Goal: Task Accomplishment & Management: Complete application form

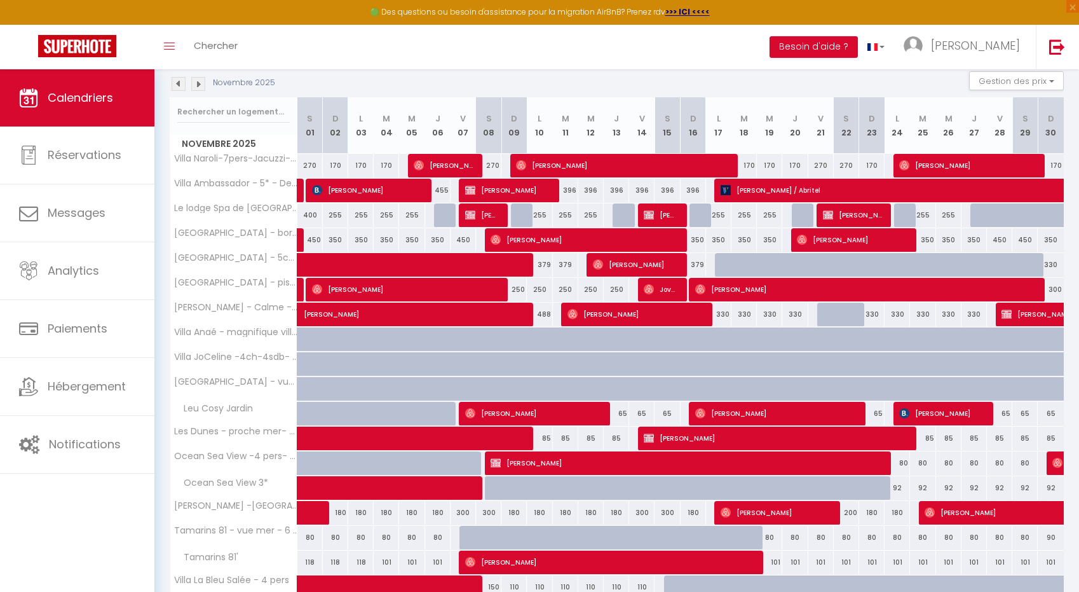
click at [197, 78] on img at bounding box center [198, 84] width 14 height 14
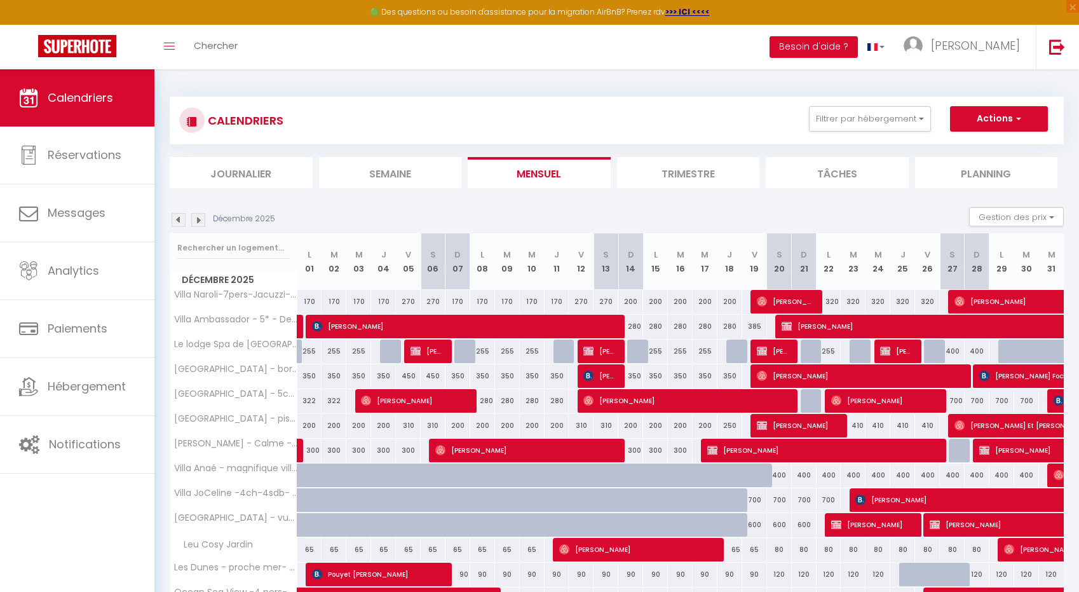
click at [669, 174] on li "Trimestre" at bounding box center [688, 172] width 143 height 31
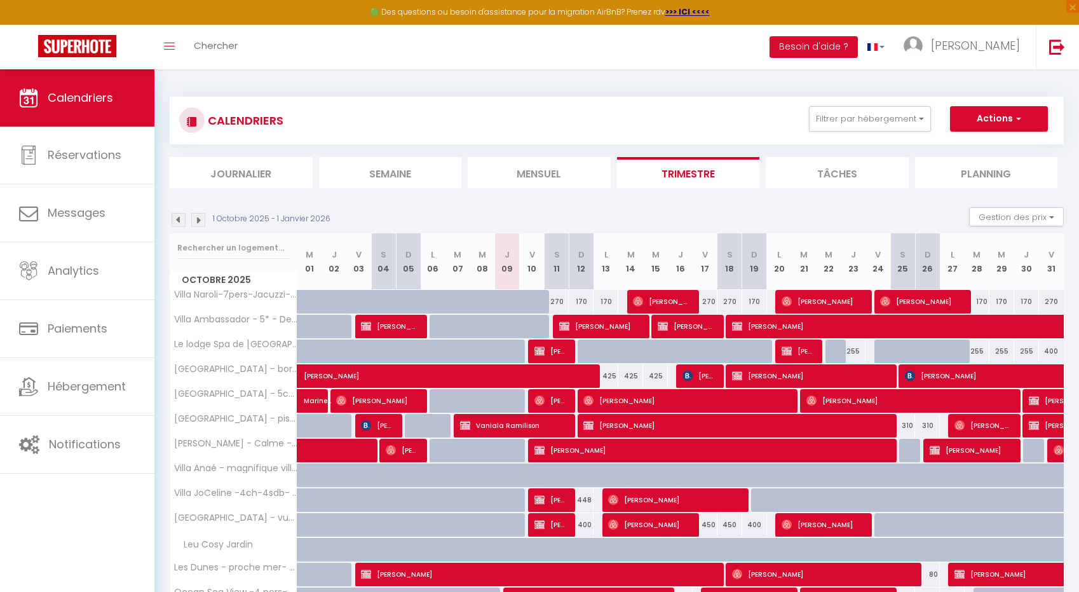
click at [198, 225] on img at bounding box center [198, 220] width 14 height 14
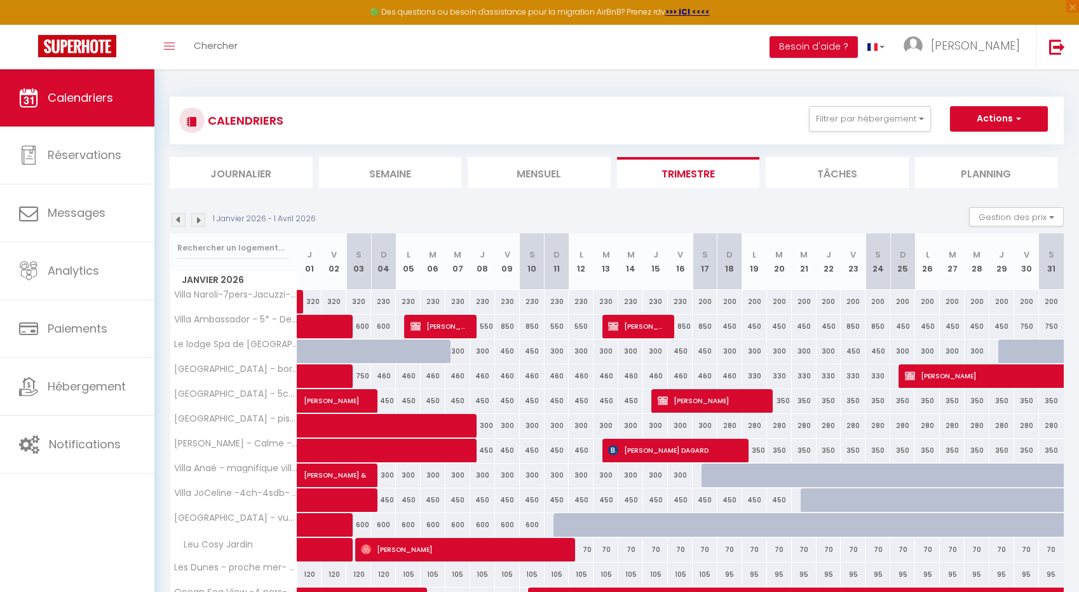
click at [441, 50] on div "Toggle menubar Chercher BUTTON Besoin d'aide ? [PERSON_NAME] Équipe" at bounding box center [580, 47] width 977 height 44
click at [238, 44] on link "Chercher" at bounding box center [215, 47] width 63 height 44
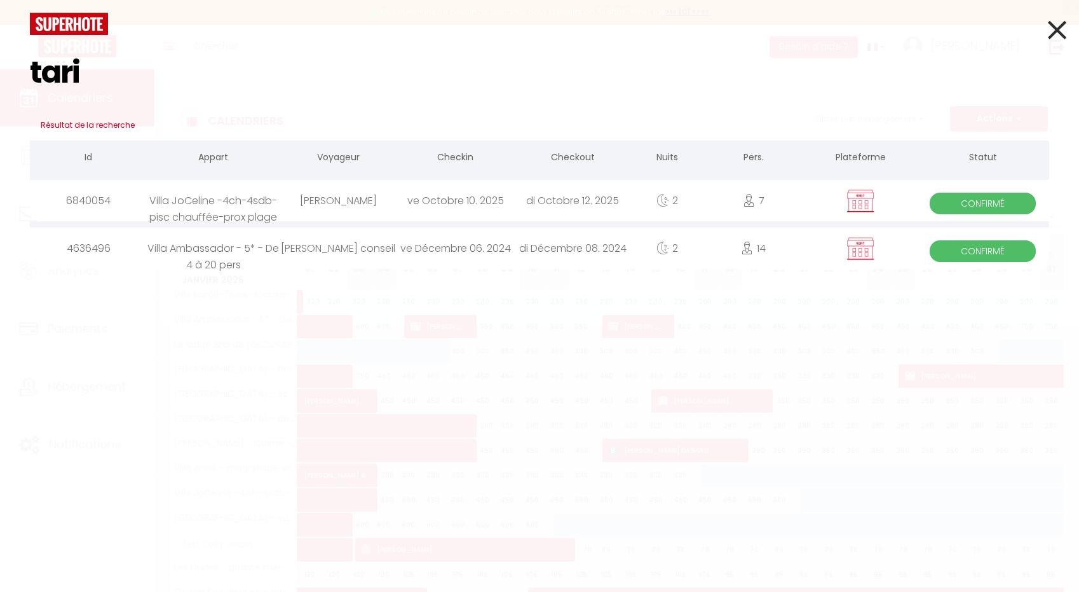
type input "tari"
click at [402, 201] on div "ve Octobre 10. 2025" at bounding box center [455, 200] width 117 height 41
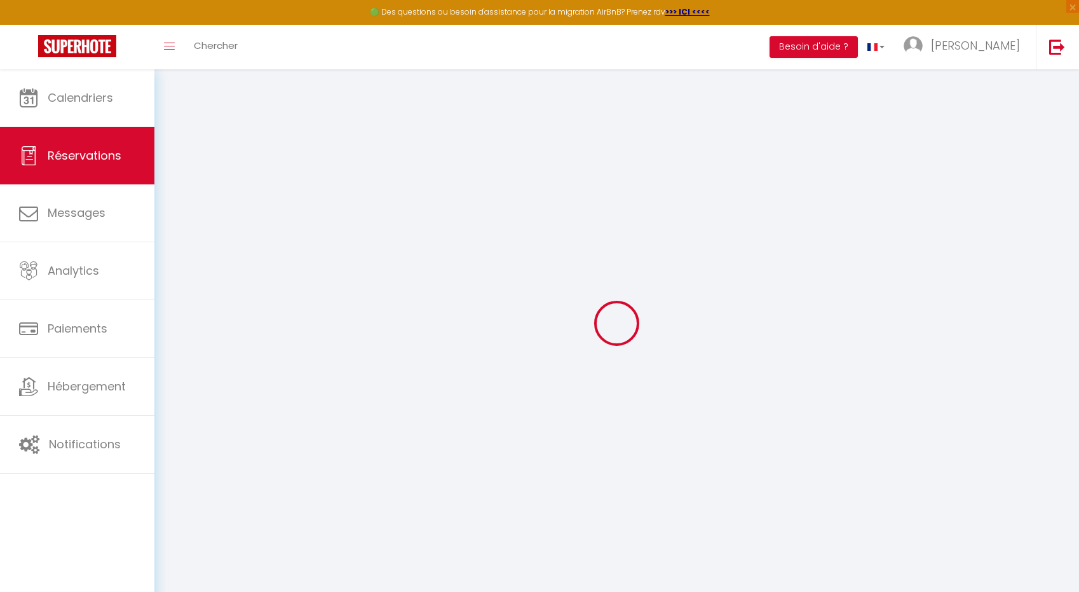
select select
checkbox input "false"
select select
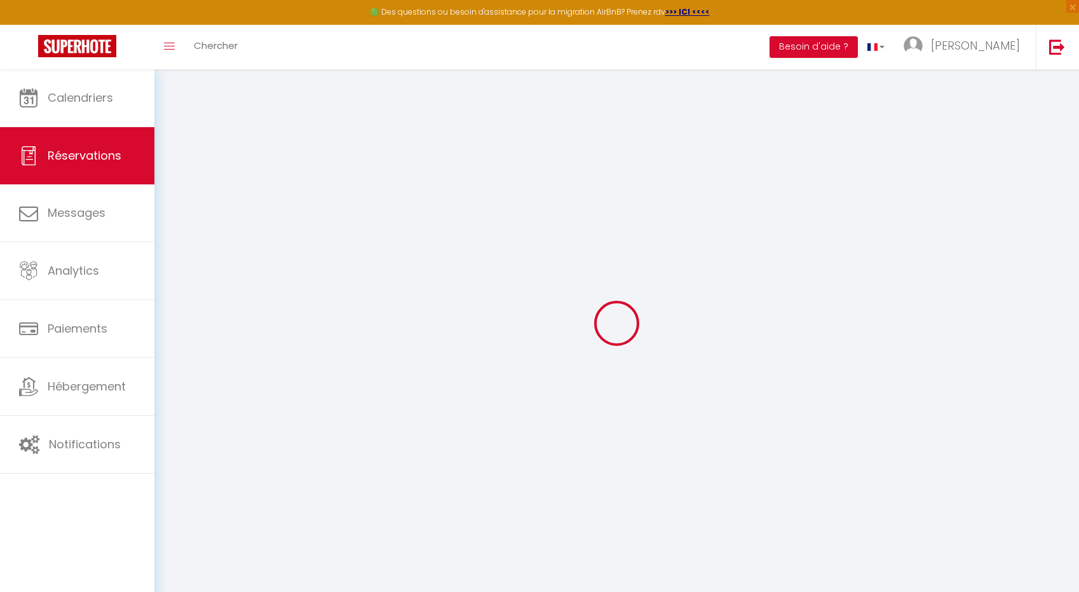
checkbox input "false"
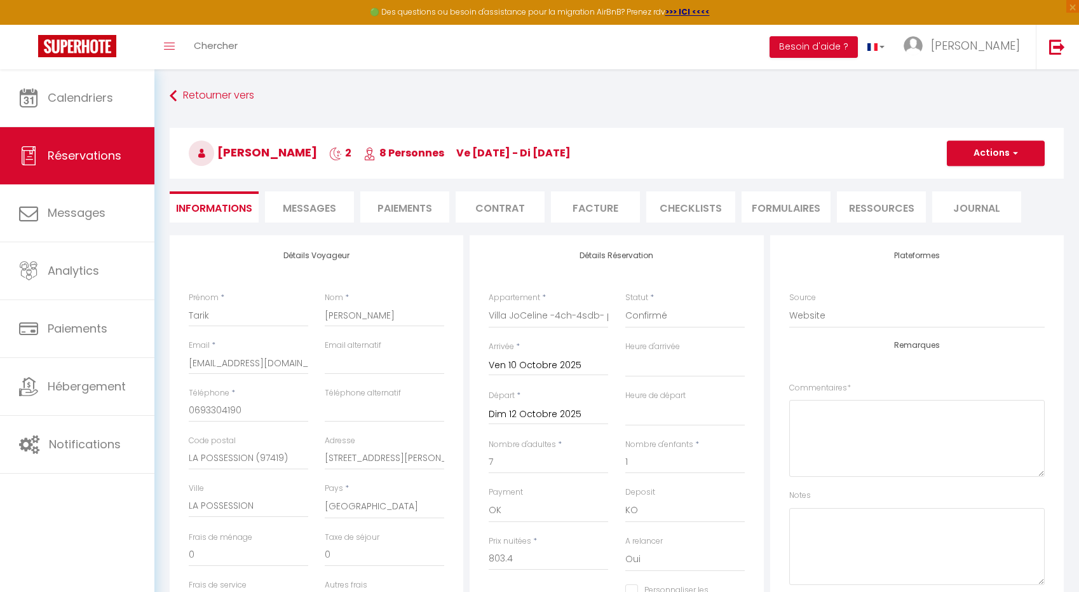
select select
checkbox input "false"
select select
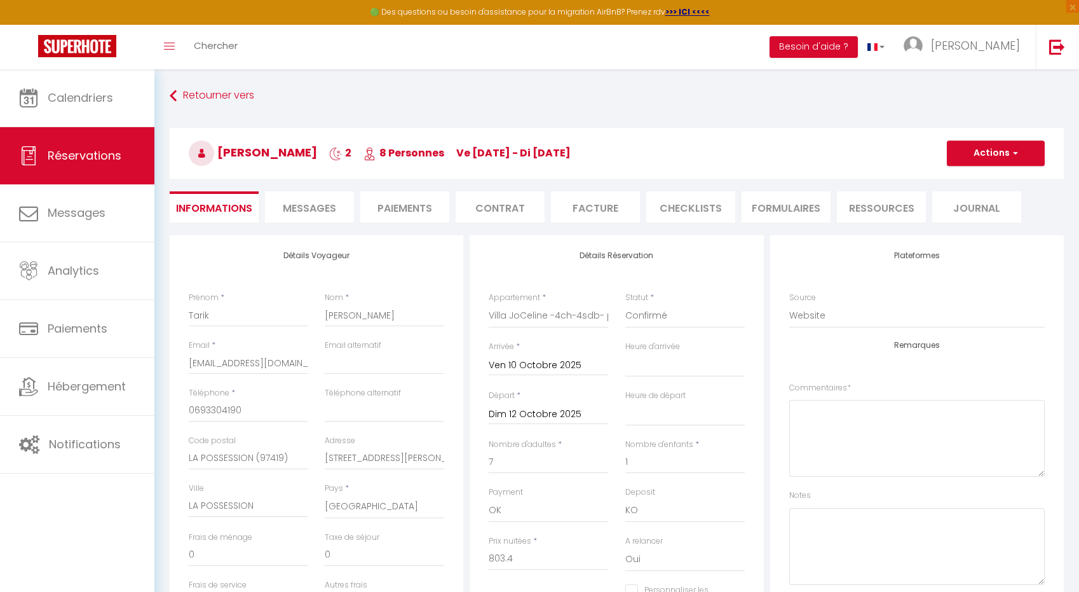
click at [317, 202] on span "Messages" at bounding box center [309, 208] width 53 height 15
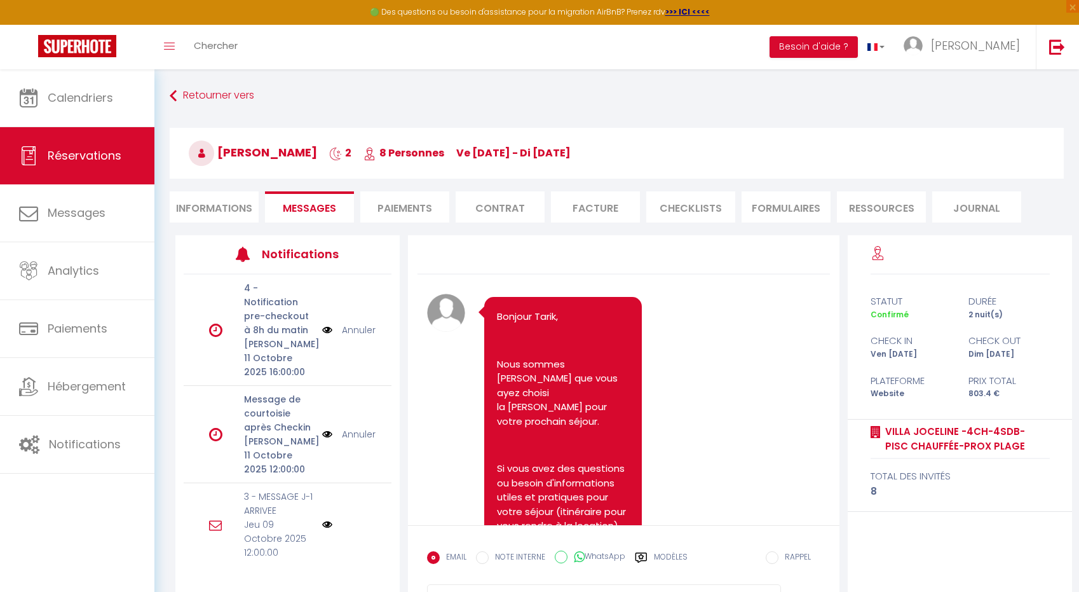
click at [402, 201] on li "Paiements" at bounding box center [404, 206] width 89 height 31
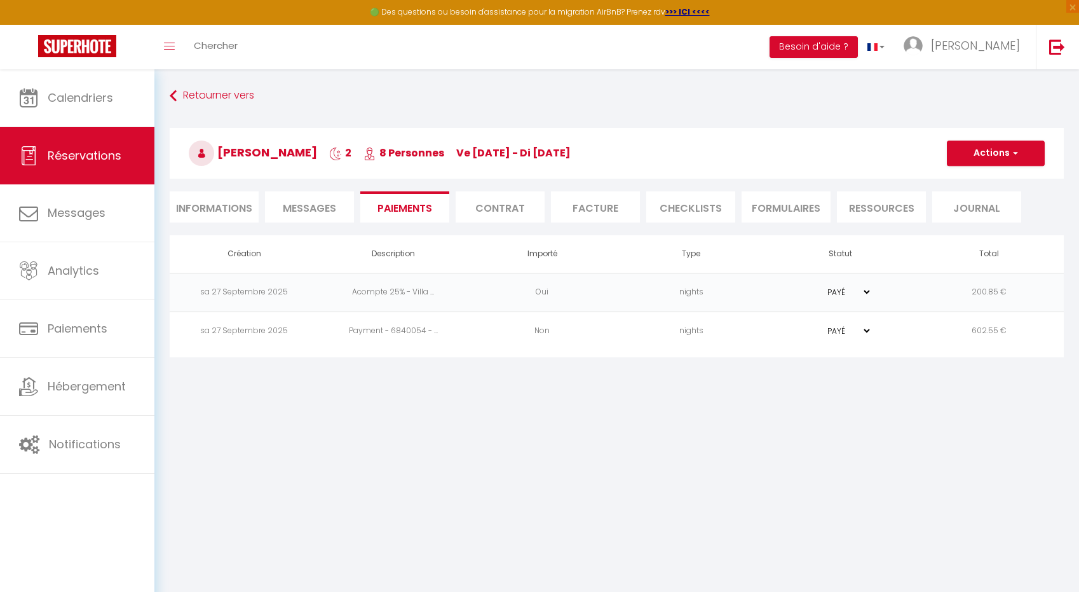
click at [193, 196] on li "Informations" at bounding box center [214, 206] width 89 height 31
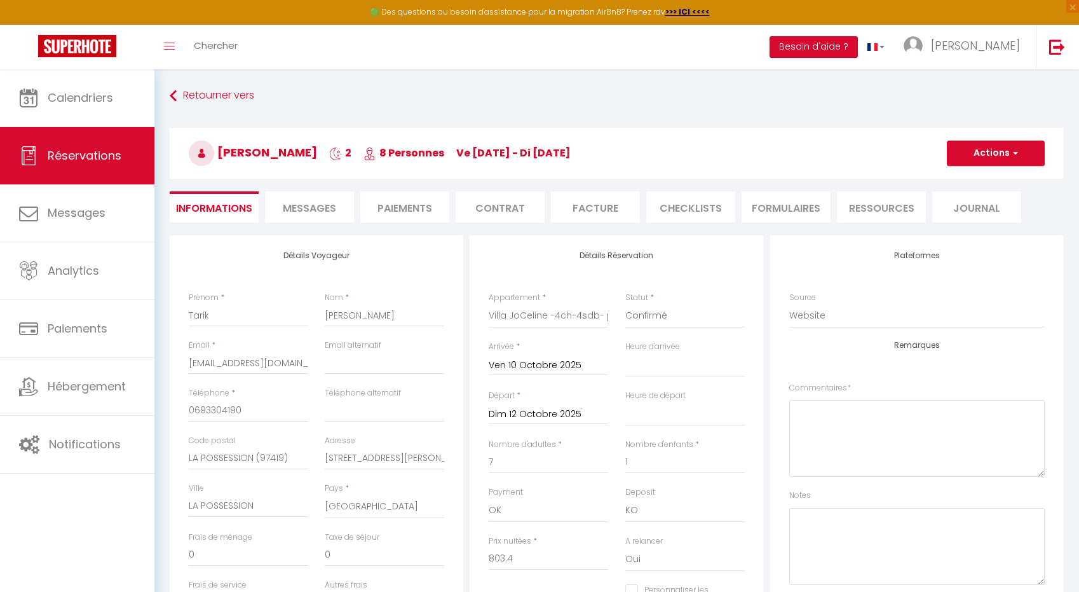
select select
checkbox input "false"
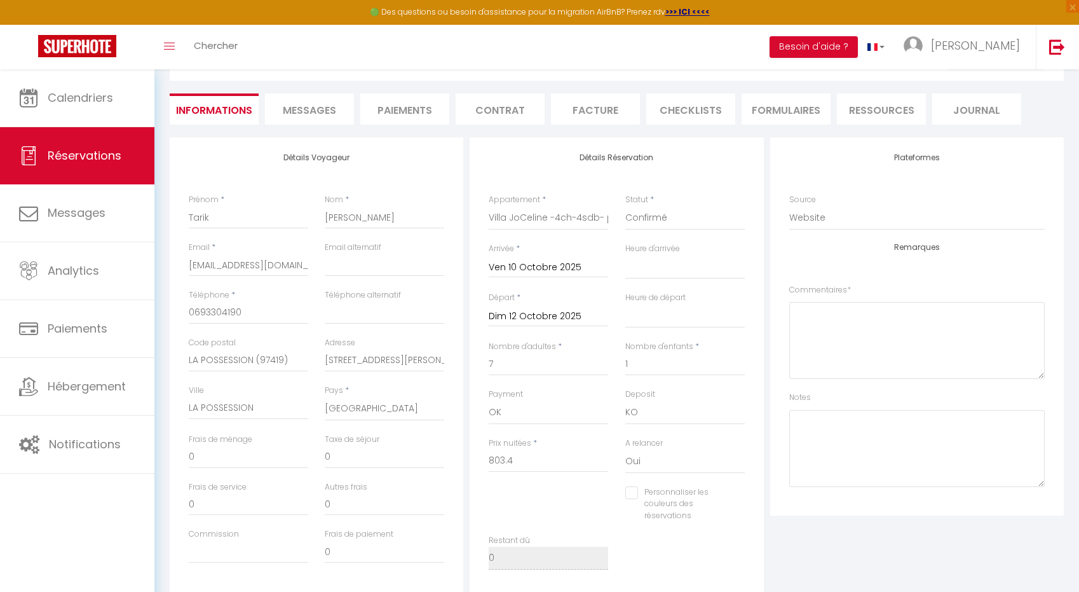
select select
checkbox input "false"
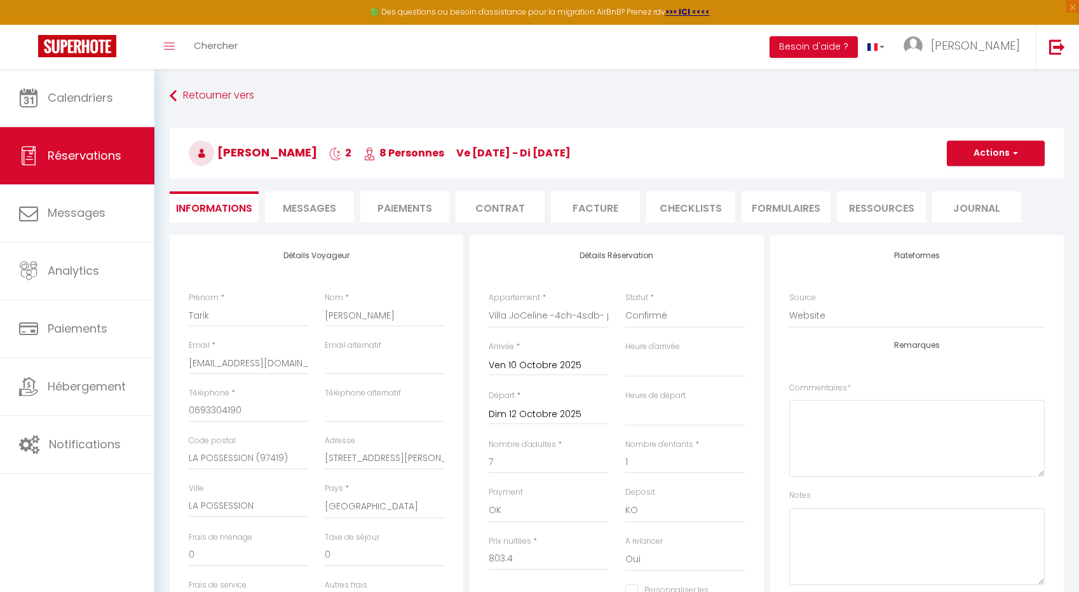
select select
checkbox input "false"
select select
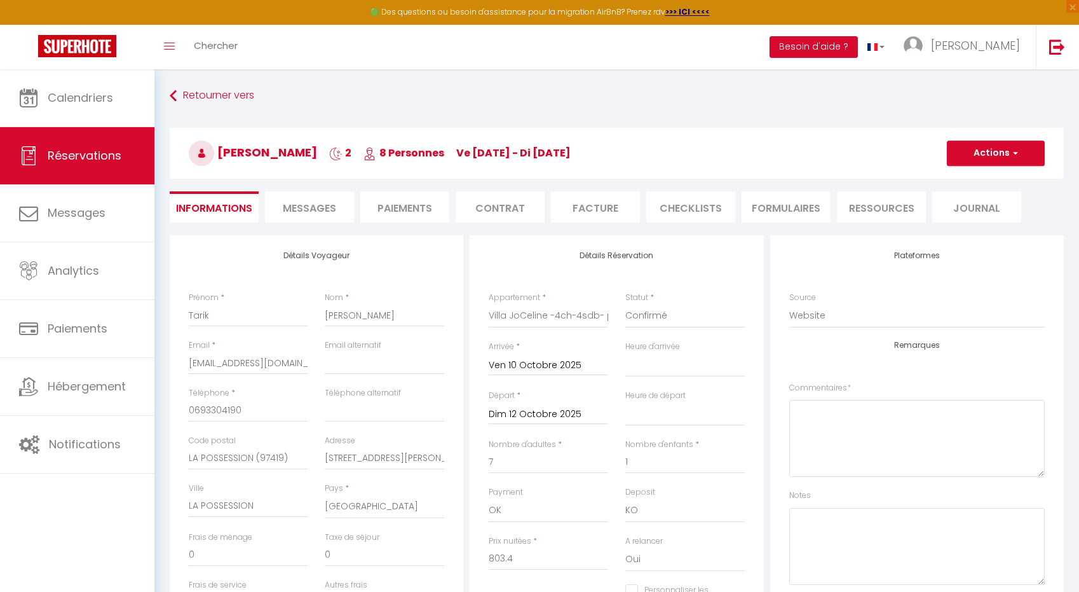
checkbox input "false"
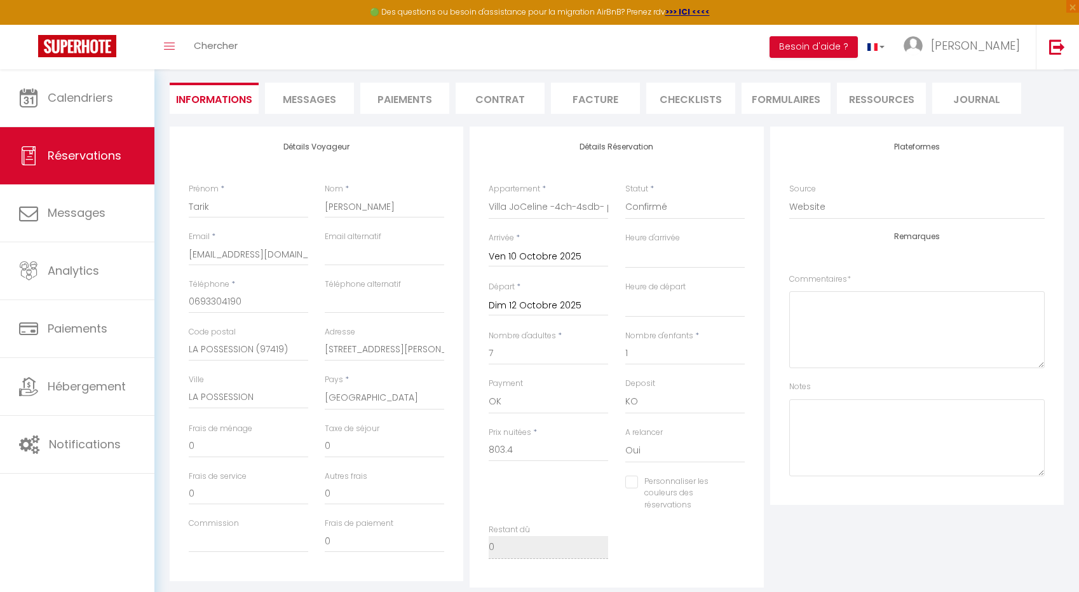
scroll to position [134, 0]
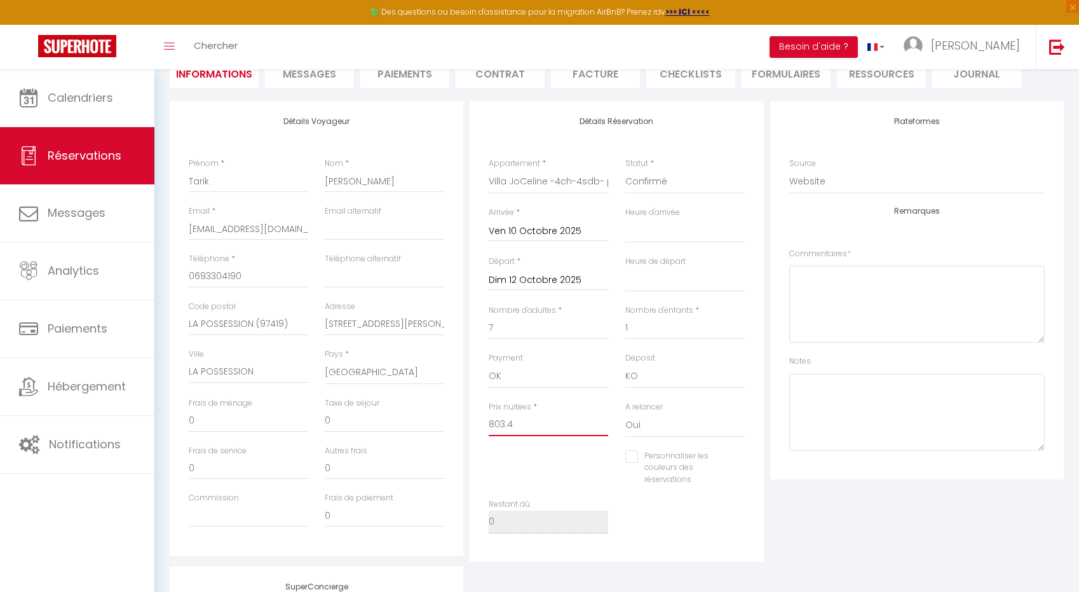
drag, startPoint x: 514, startPoint y: 431, endPoint x: 455, endPoint y: 428, distance: 59.1
click at [455, 428] on div "Détails Voyageur Prénom * [PERSON_NAME] * [PERSON_NAME] Email * [EMAIL_ADDRESS]…" at bounding box center [616, 331] width 900 height 461
select select
checkbox input "false"
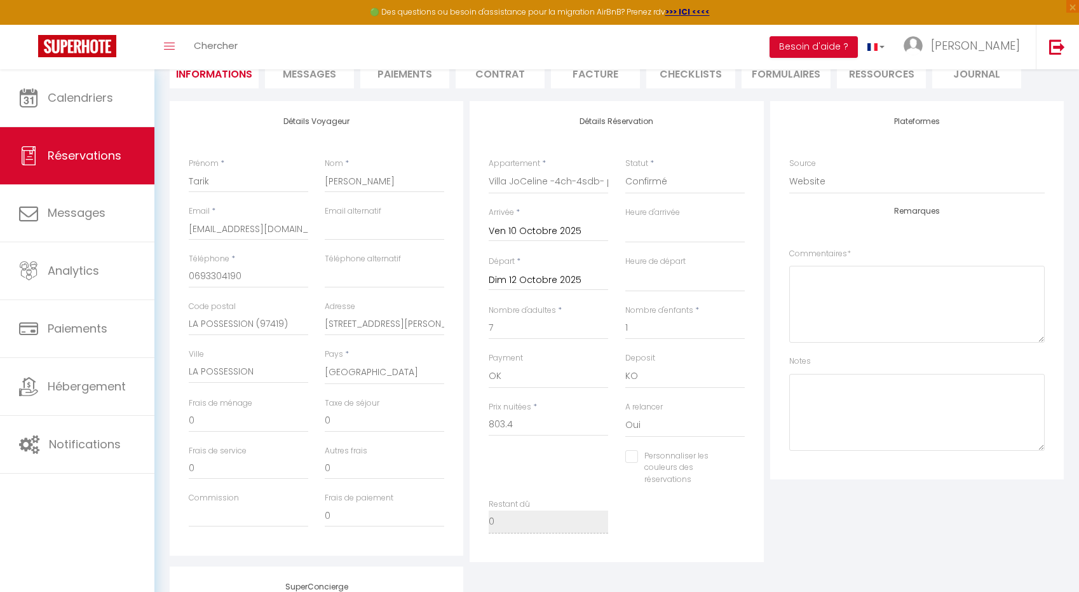
select select
checkbox input "false"
select select
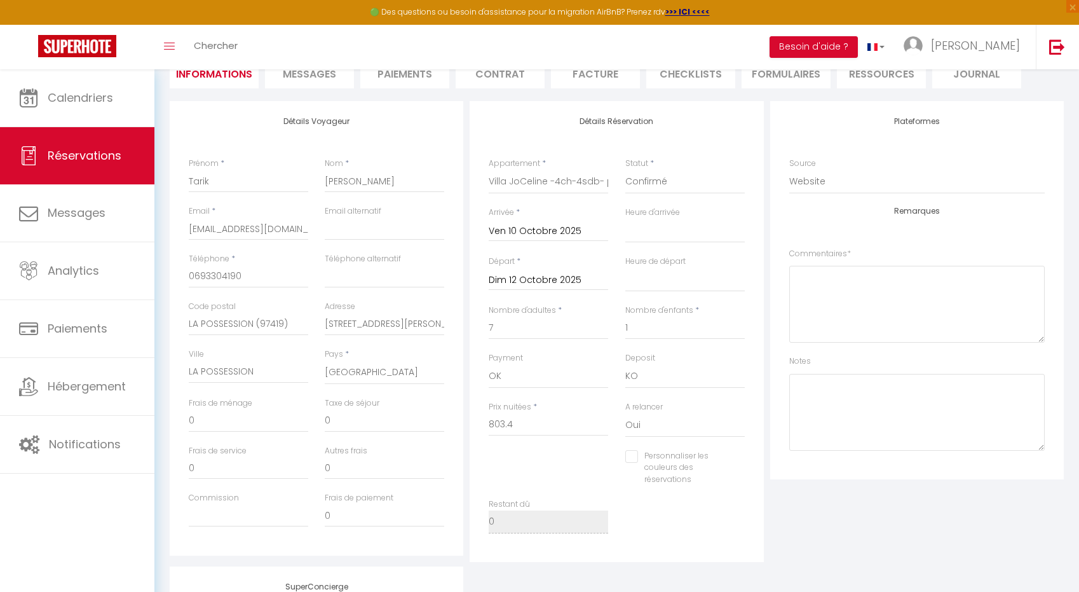
checkbox input "false"
select select
checkbox input "false"
select select
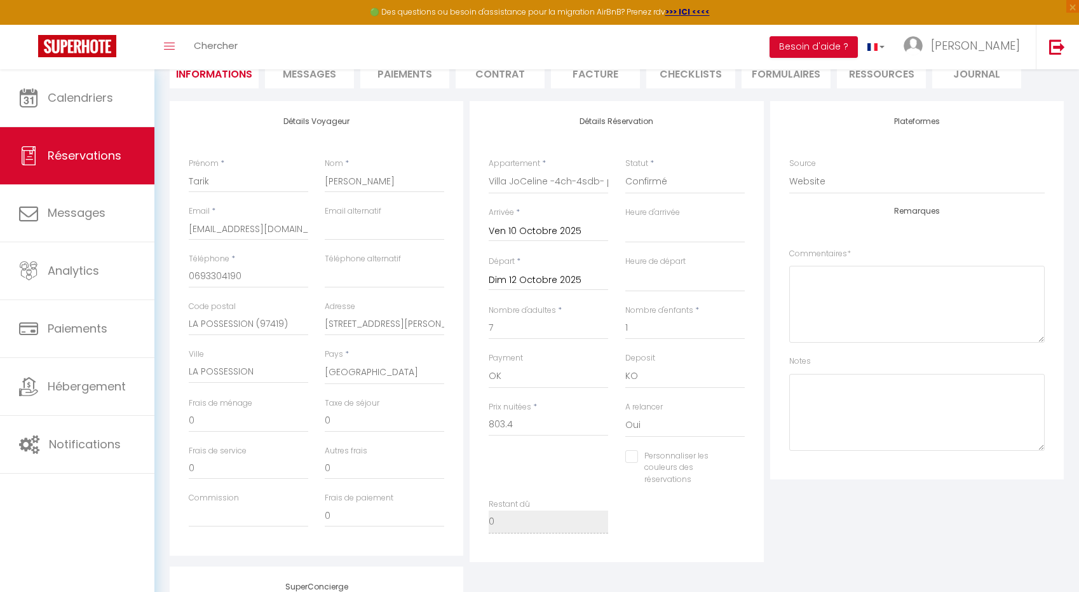
select select
checkbox input "false"
select select
checkbox input "false"
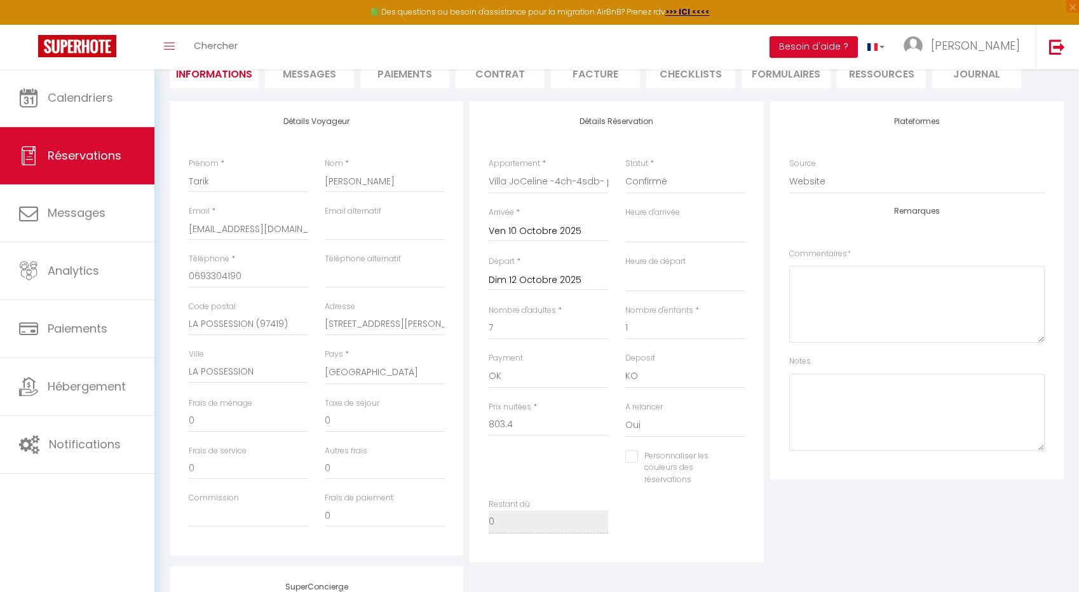
select select
checkbox input "false"
select select
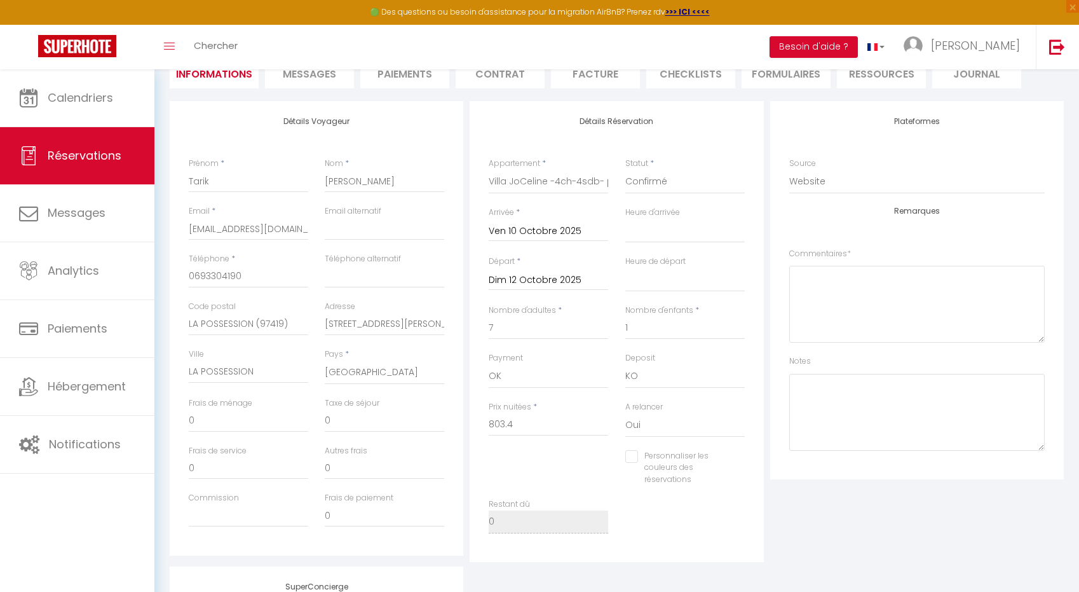
checkbox input "false"
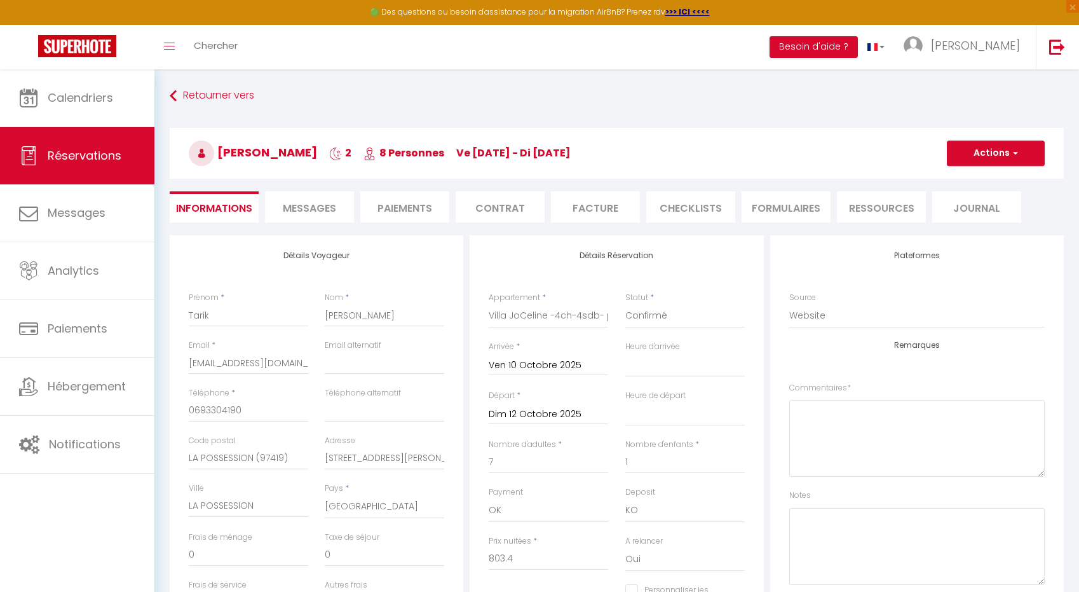
click at [222, 70] on div "Retourner vers [PERSON_NAME] 2 8 Personnes ve [DATE] - di [DATE] Actions Enregi…" at bounding box center [616, 513] width 925 height 888
click at [205, 52] on link "Chercher" at bounding box center [215, 47] width 63 height 44
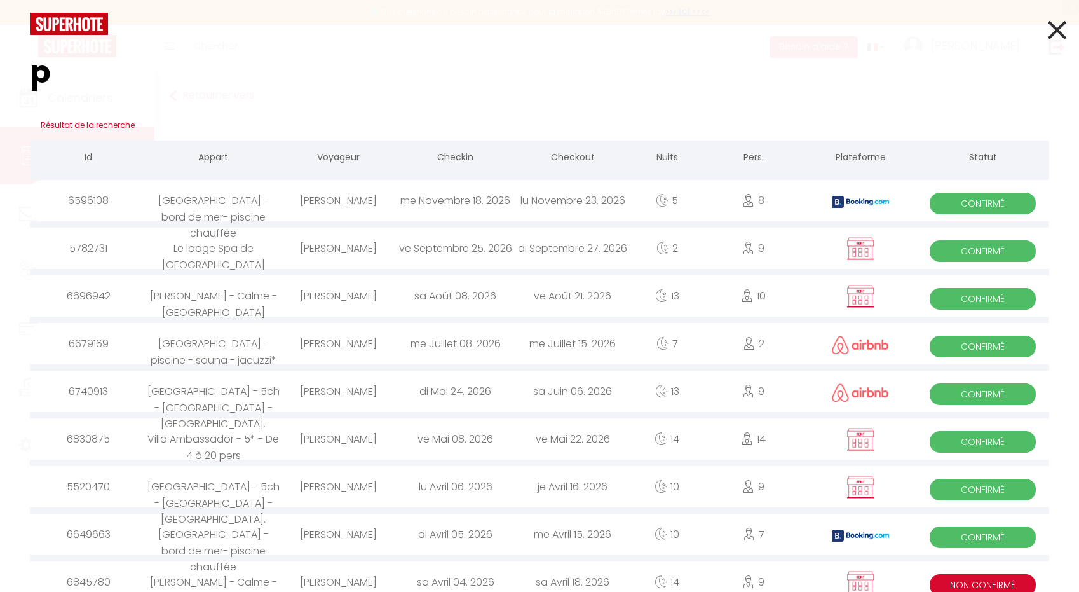
type input "p"
click at [1054, 40] on icon at bounding box center [1057, 30] width 18 height 32
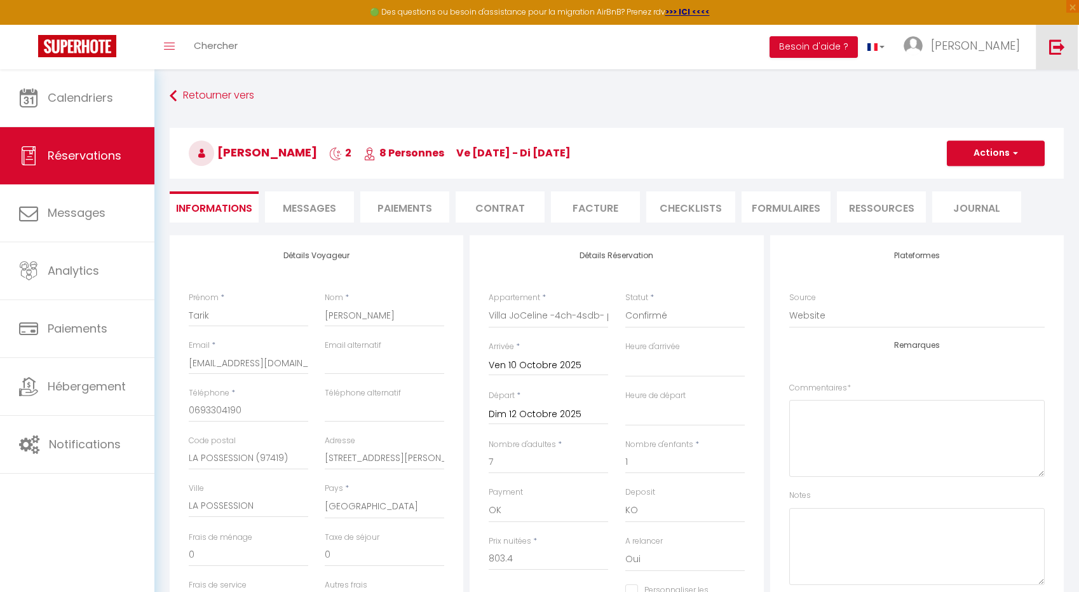
click at [1054, 54] on img at bounding box center [1057, 47] width 16 height 16
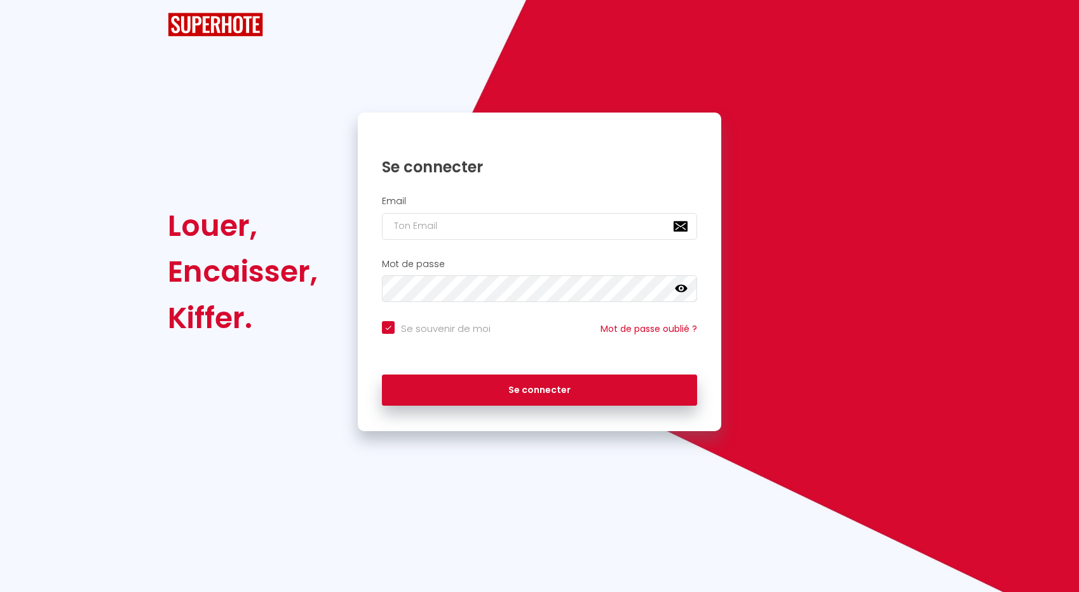
checkbox input "true"
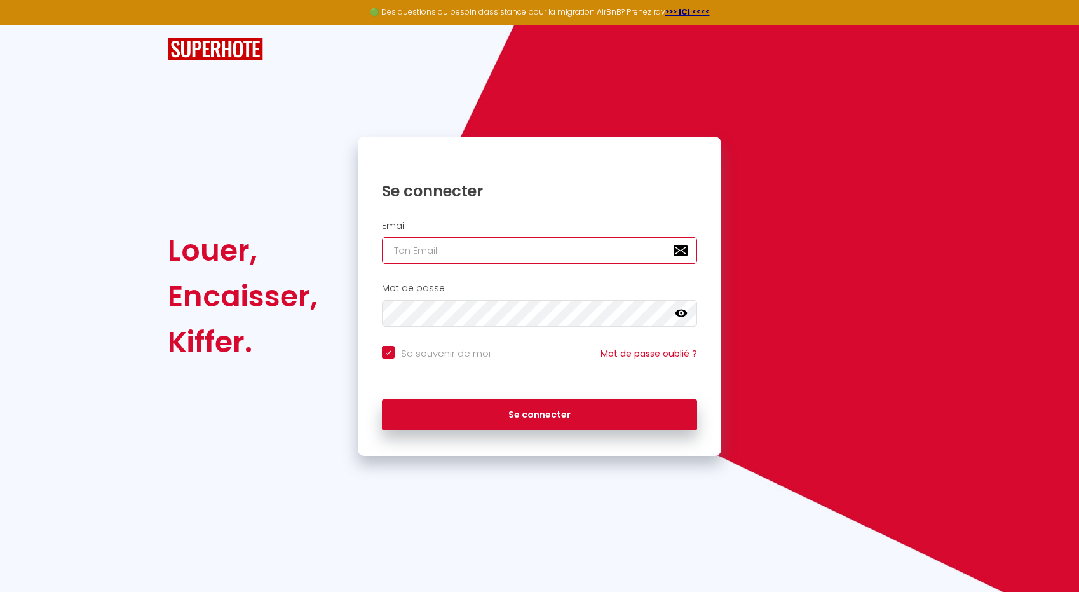
type input "[EMAIL_ADDRESS][DOMAIN_NAME]"
checkbox input "true"
click at [419, 250] on input "[EMAIL_ADDRESS][DOMAIN_NAME]" at bounding box center [539, 250] width 315 height 27
type input "[EMAIL_ADDRESS][PERSON_NAME][DOMAIN_NAME]"
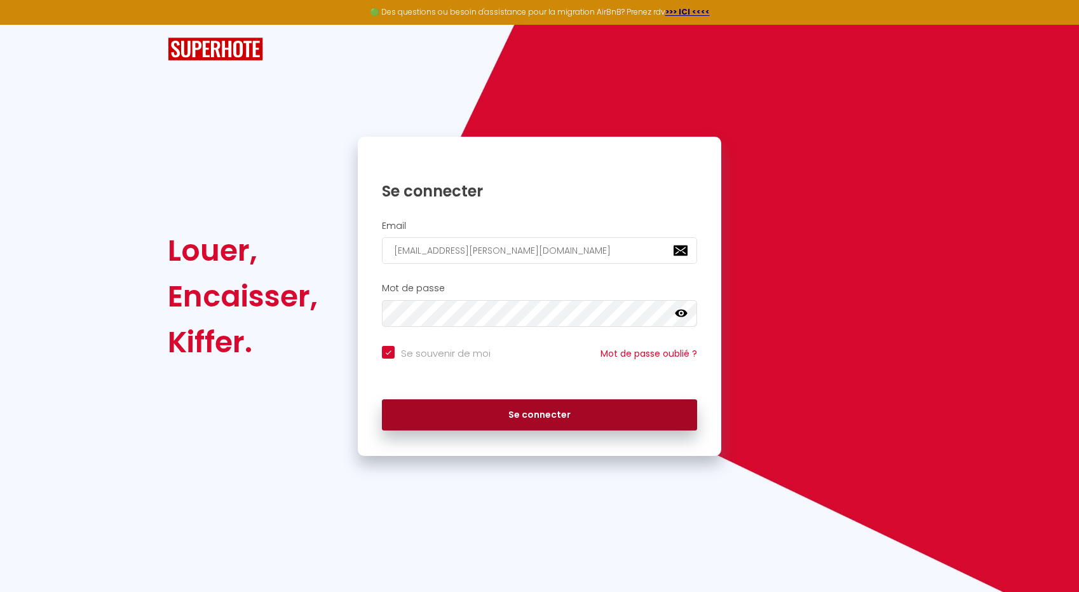
click at [504, 405] on button "Se connecter" at bounding box center [539, 415] width 315 height 32
checkbox input "true"
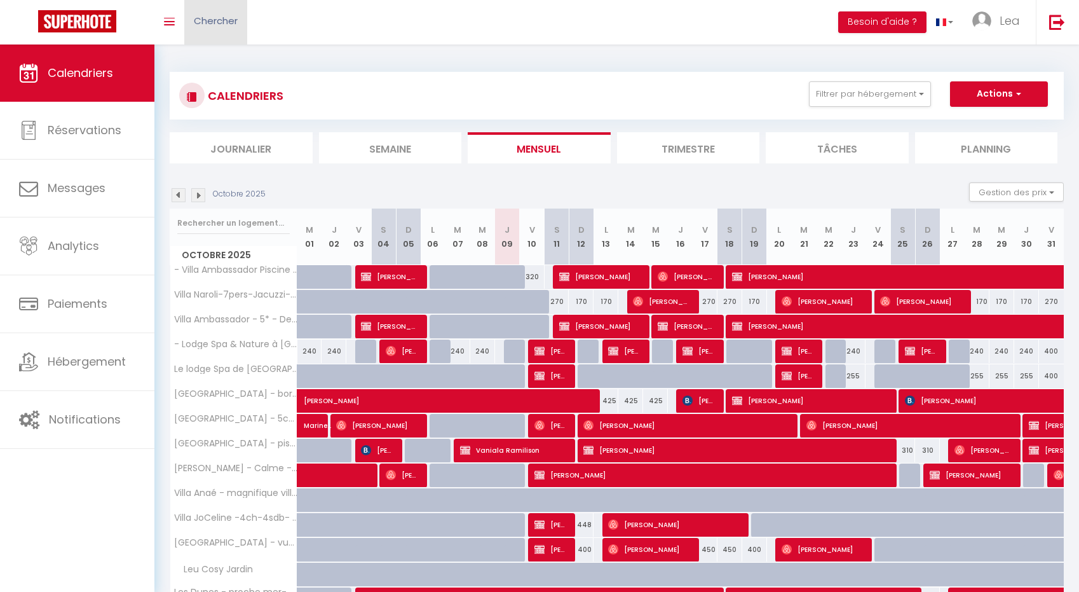
click at [231, 26] on span "Chercher" at bounding box center [216, 20] width 44 height 13
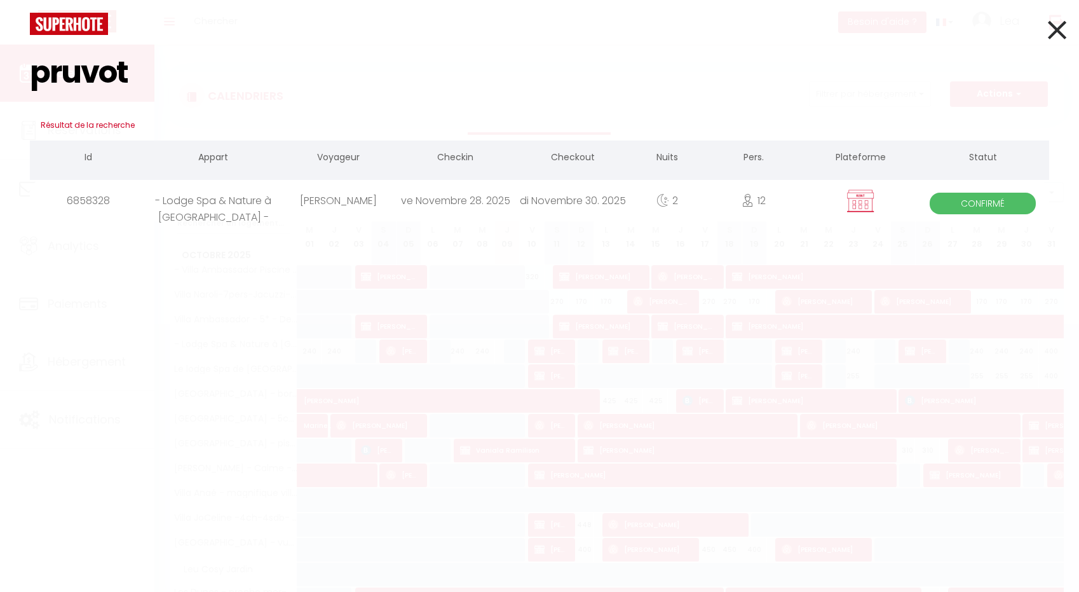
type input "pruvot"
click at [349, 207] on div "[PERSON_NAME]" at bounding box center [338, 200] width 117 height 41
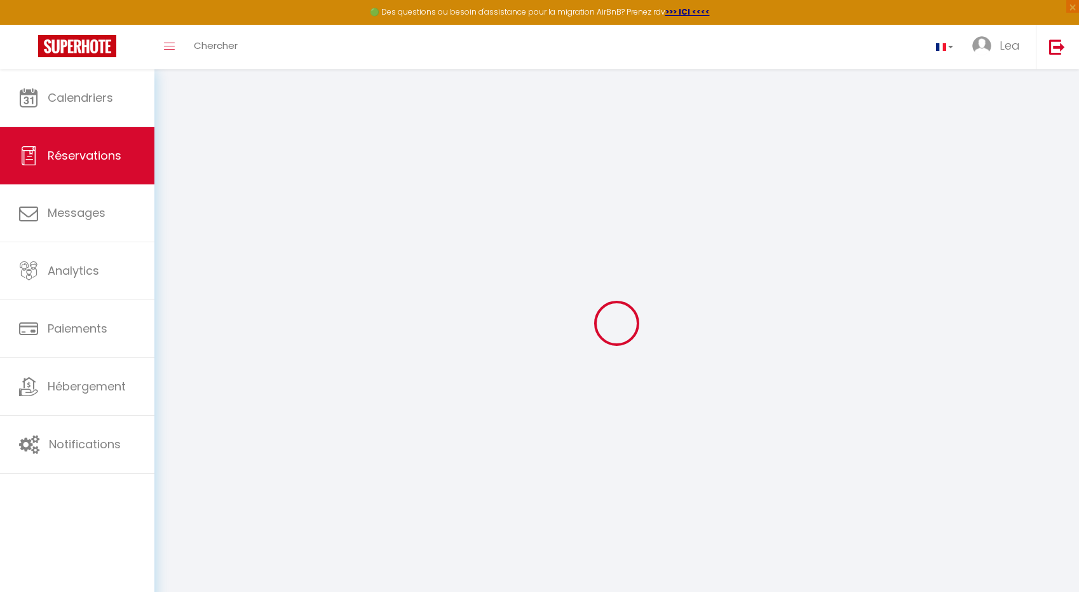
type input "[PERSON_NAME]"
type input "PRUVOT"
type input "[EMAIL_ADDRESS][DOMAIN_NAME]"
type input "0693218792"
type input "97425"
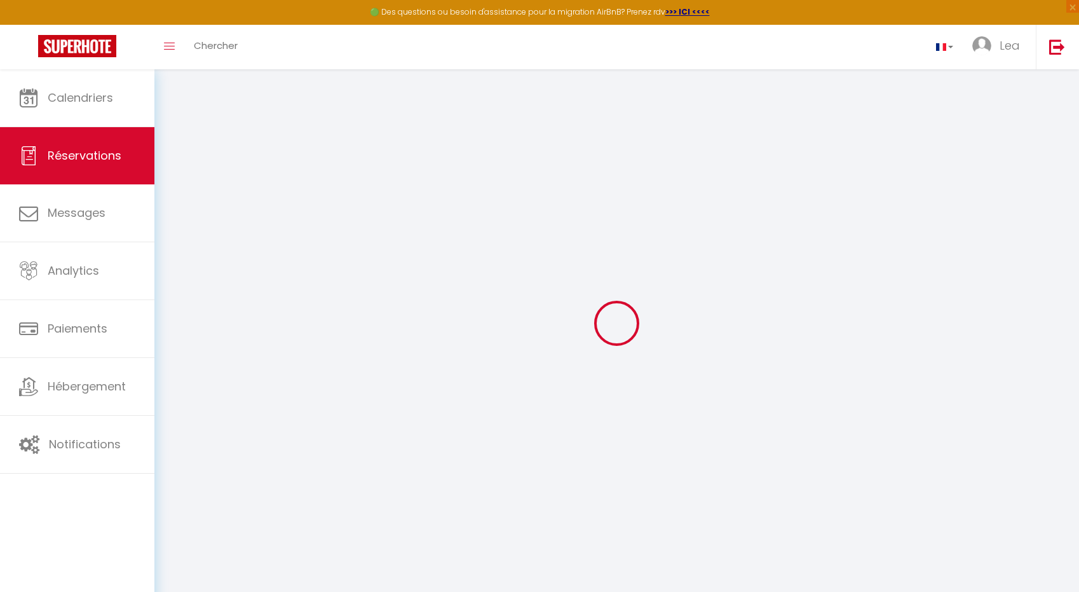
type input "16 Ch. [PERSON_NAME]"
type input "Les Avirons"
select select "RE"
select select "70753"
select select "1"
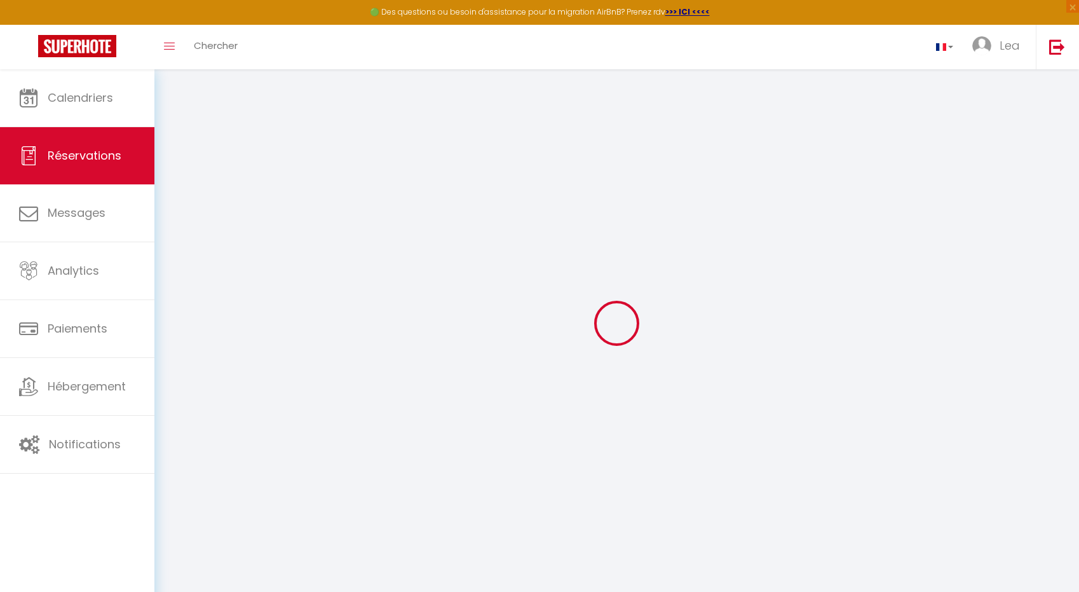
type input "Ven 28 Novembre 2025"
select select
type input "Dim 30 Novembre 2025"
select select
type input "12"
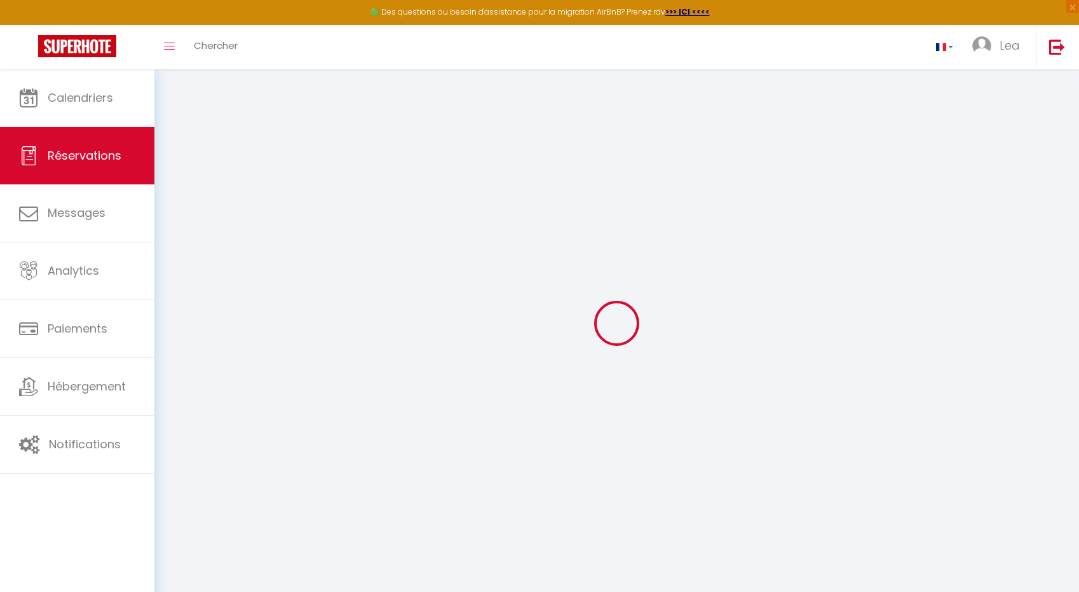
select select "10"
select select
type input "824"
checkbox input "false"
select select "69"
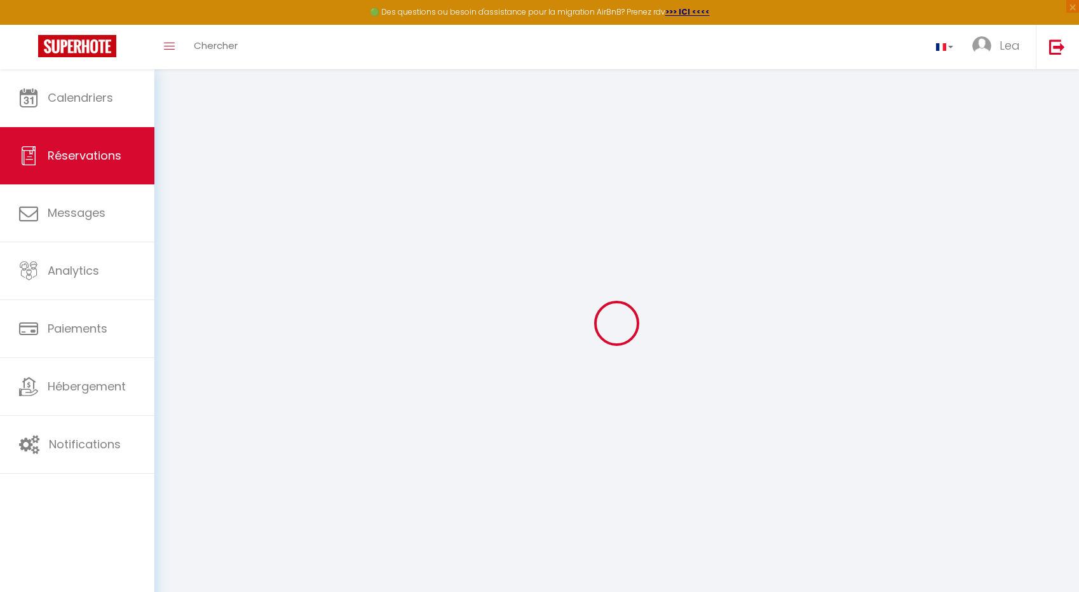
type input "0"
select select
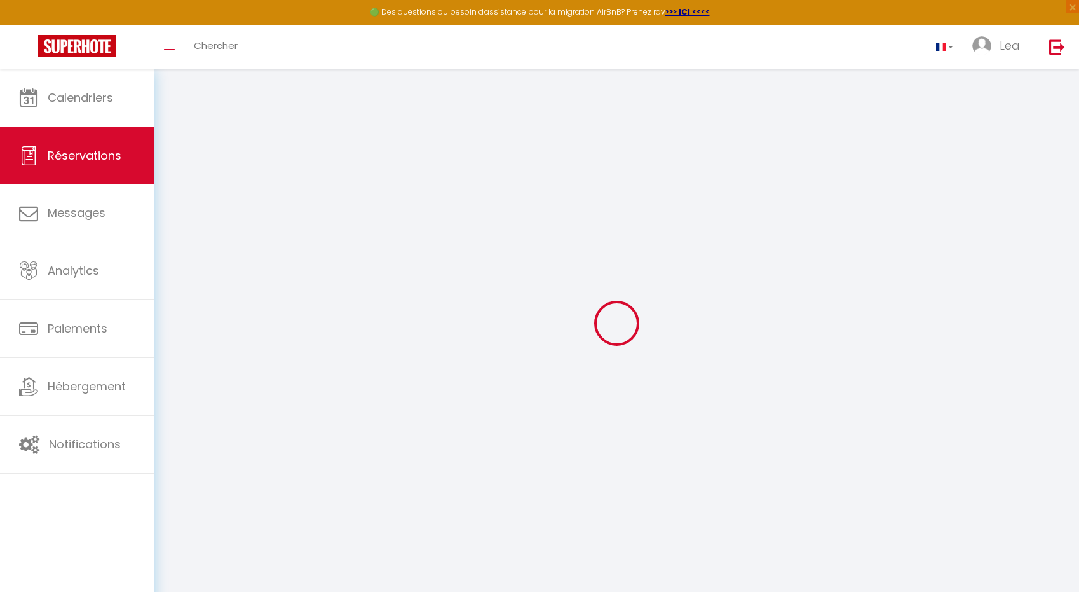
select select "12"
select select "14"
checkbox input "false"
select select
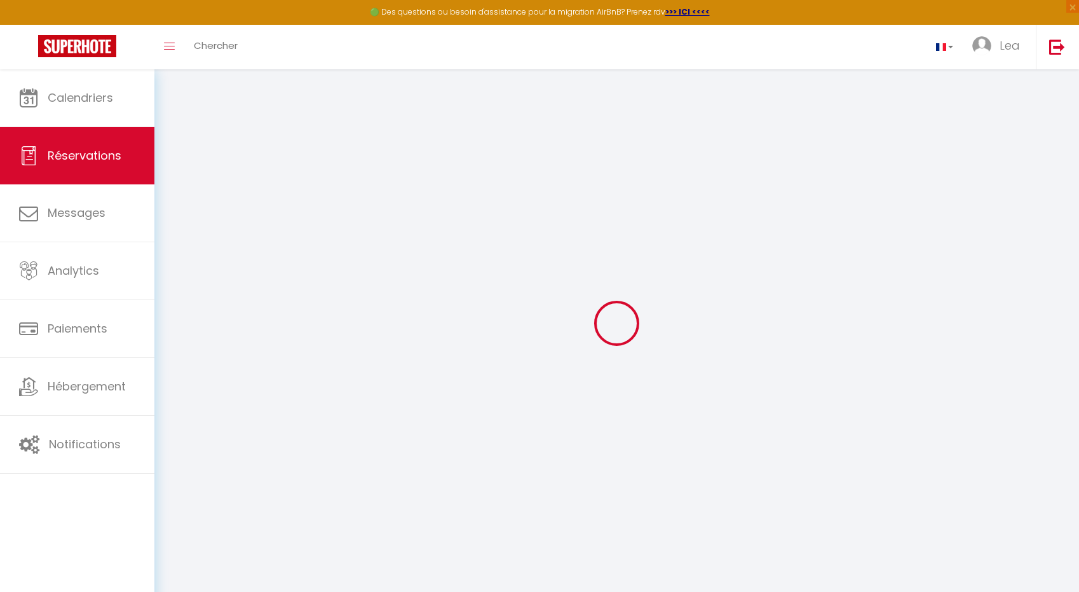
checkbox input "false"
select select
checkbox input "false"
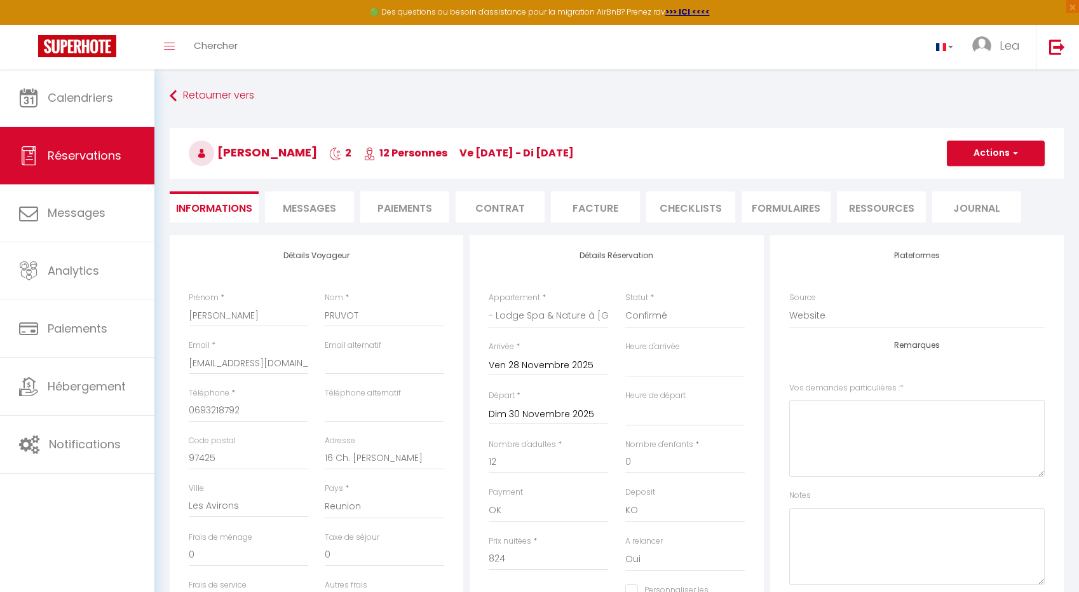
select select
checkbox input "false"
type \ "Je souhaite réserver votre lodge pour mon anniversaire."
type input "48"
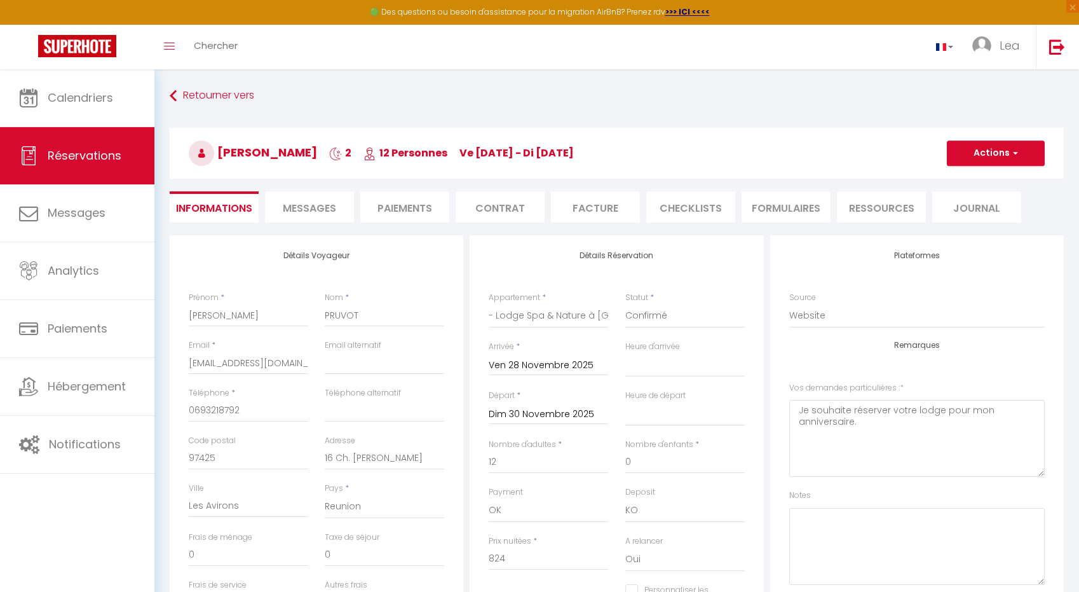
select select
checkbox input "false"
select select
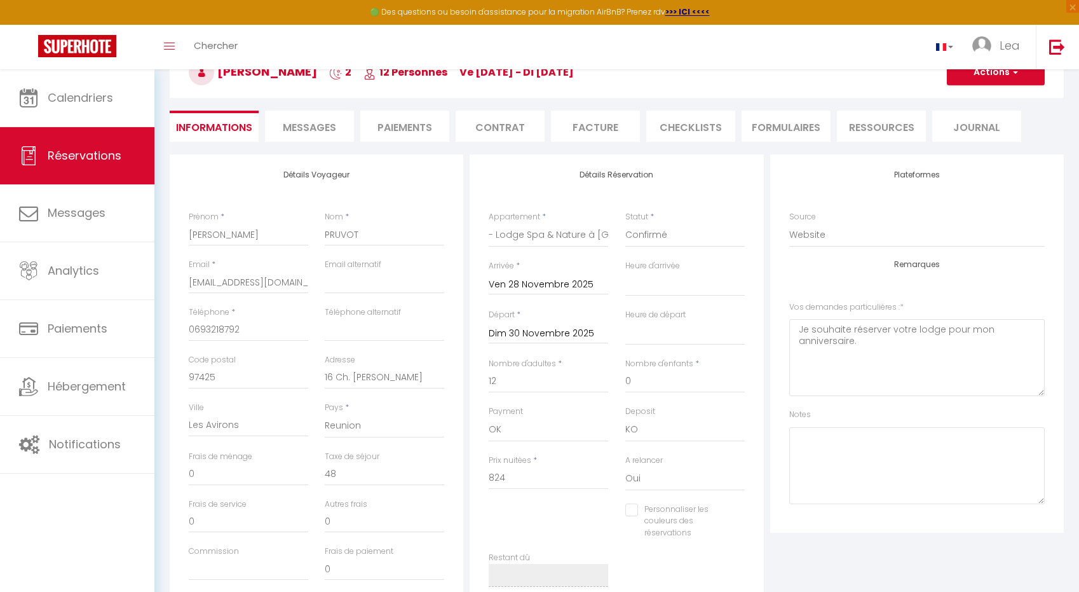
scroll to position [86, 0]
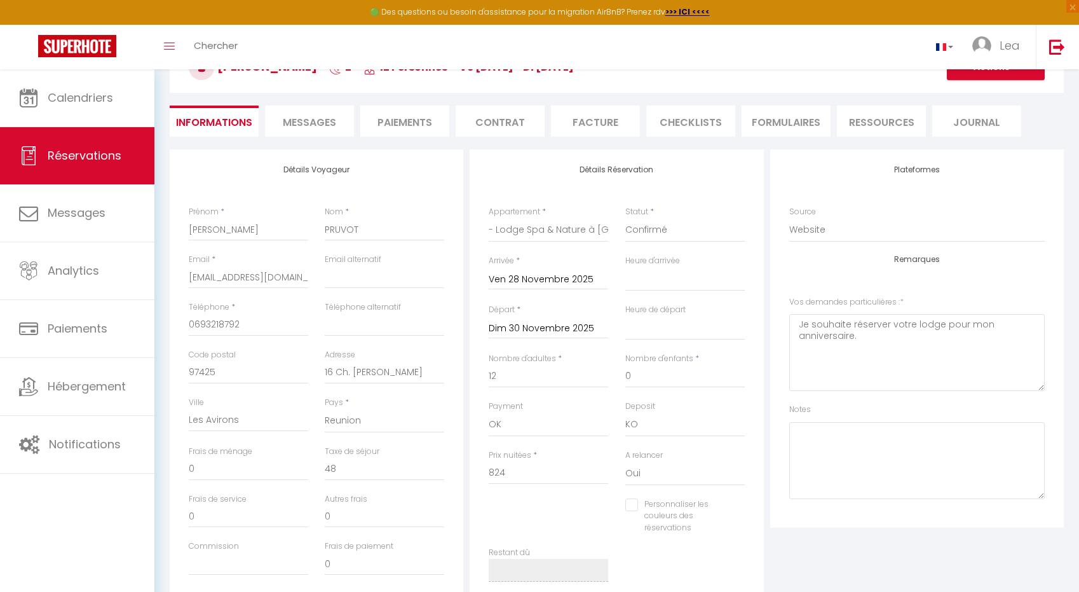
click at [381, 130] on li "Paiements" at bounding box center [404, 120] width 89 height 31
select select
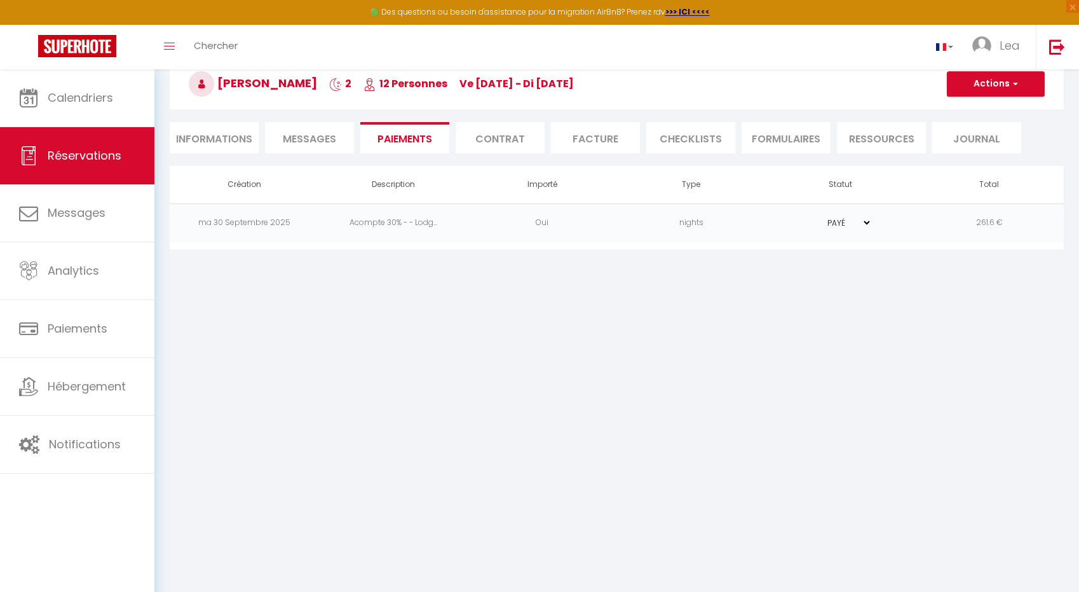
click at [851, 220] on select "PAYÉ EN ATTENTE" at bounding box center [840, 223] width 64 height 12
click at [224, 133] on li "Informations" at bounding box center [214, 137] width 89 height 31
select select
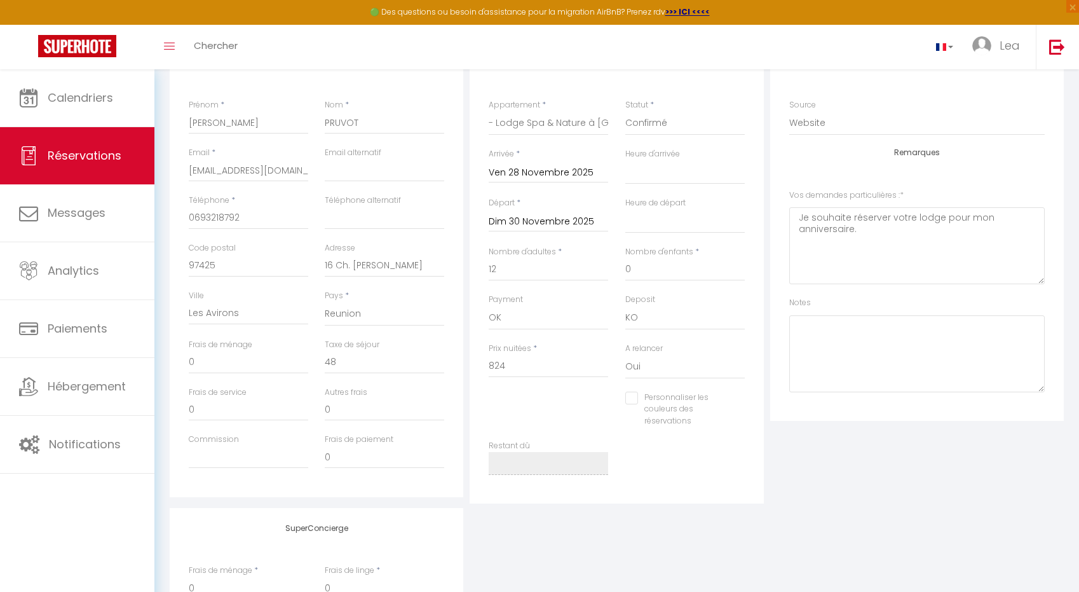
scroll to position [102, 0]
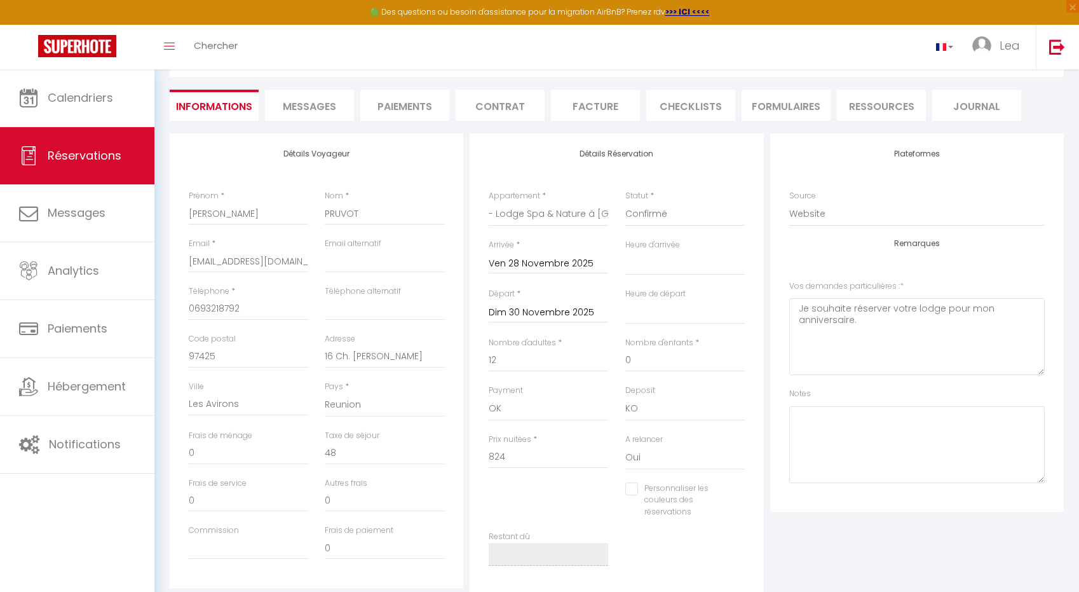
click at [318, 93] on li "Messages" at bounding box center [309, 105] width 89 height 31
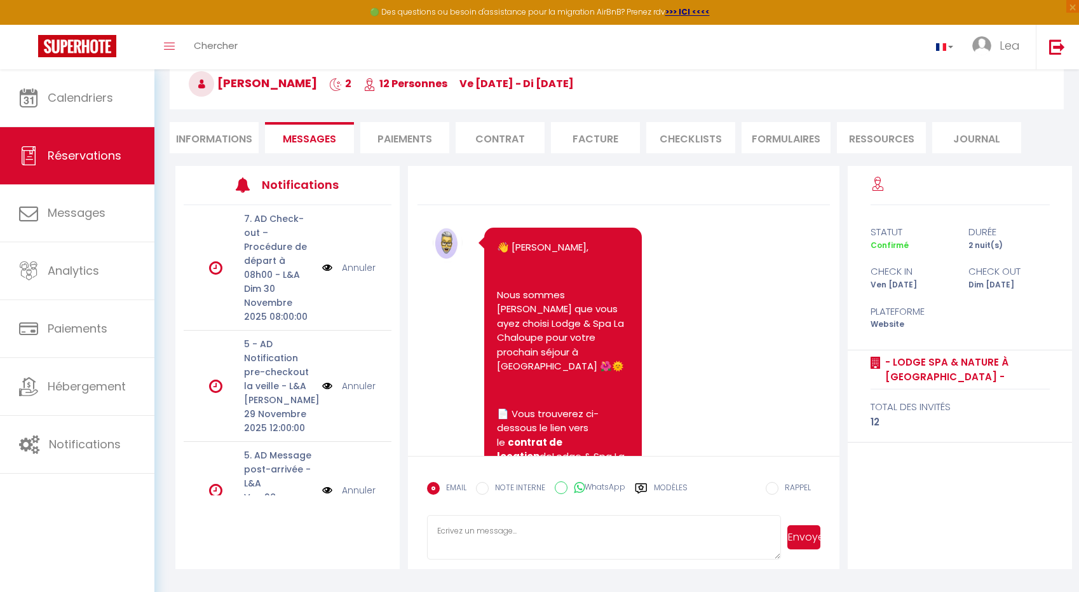
scroll to position [69, 0]
click at [358, 88] on h3 "[PERSON_NAME] 2 12 Personnes ve [DATE] - di [DATE]" at bounding box center [617, 83] width 894 height 51
click at [382, 125] on li "Paiements" at bounding box center [404, 137] width 89 height 31
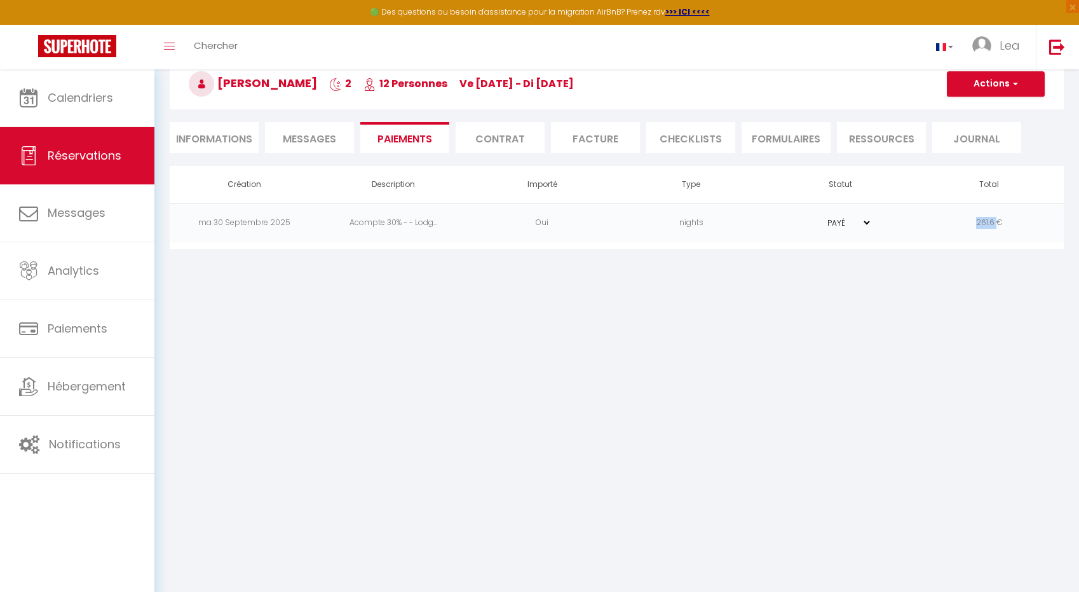
drag, startPoint x: 996, startPoint y: 224, endPoint x: 976, endPoint y: 224, distance: 19.7
click at [976, 224] on td "261.6 €" at bounding box center [989, 222] width 149 height 39
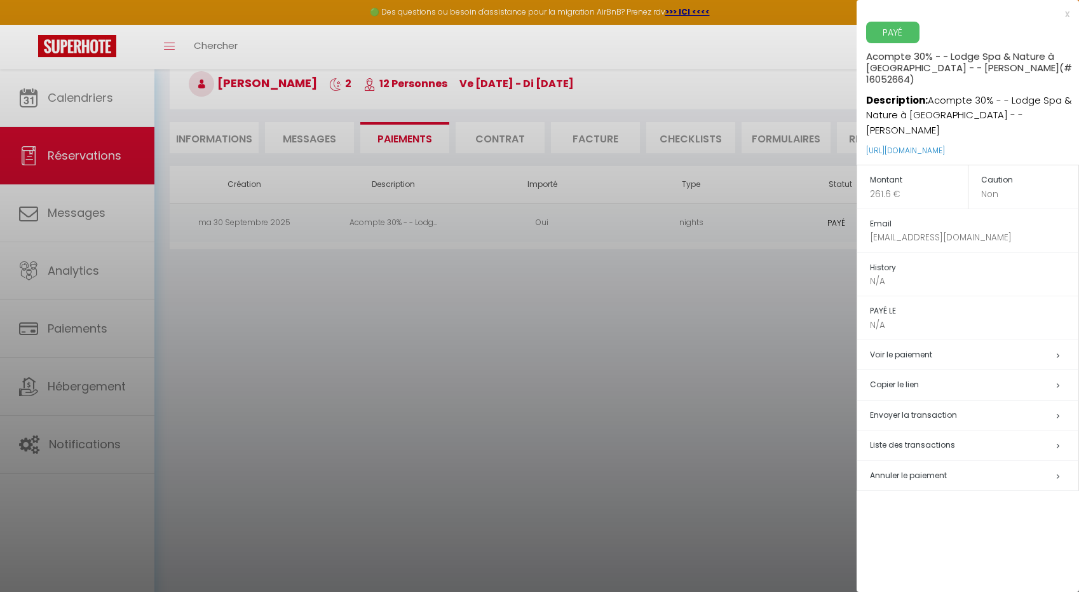
click at [796, 213] on div at bounding box center [539, 296] width 1079 height 592
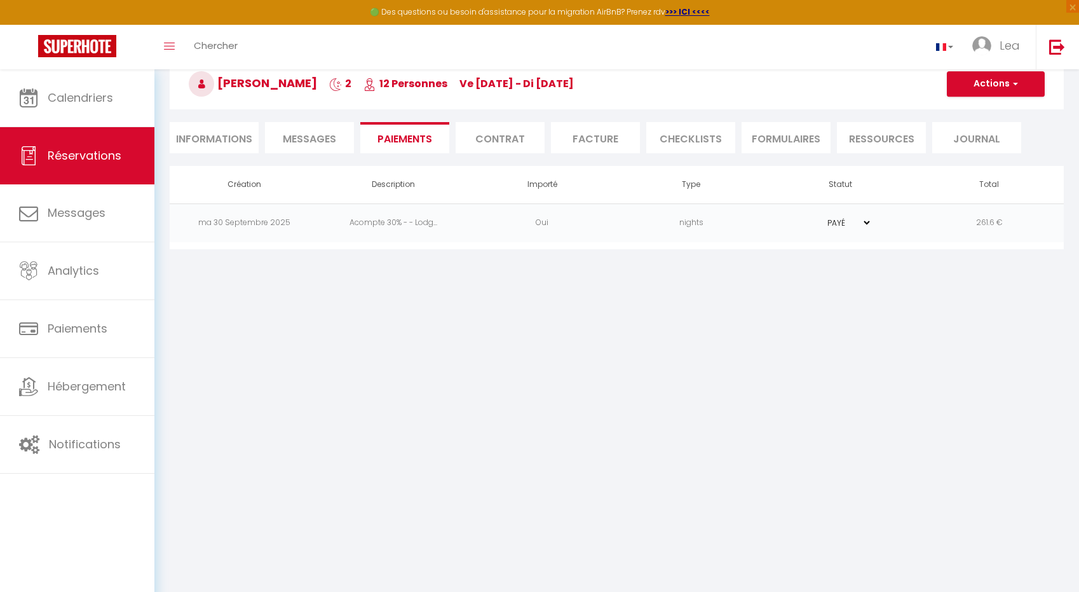
click at [200, 143] on li "Informations" at bounding box center [214, 137] width 89 height 31
select select
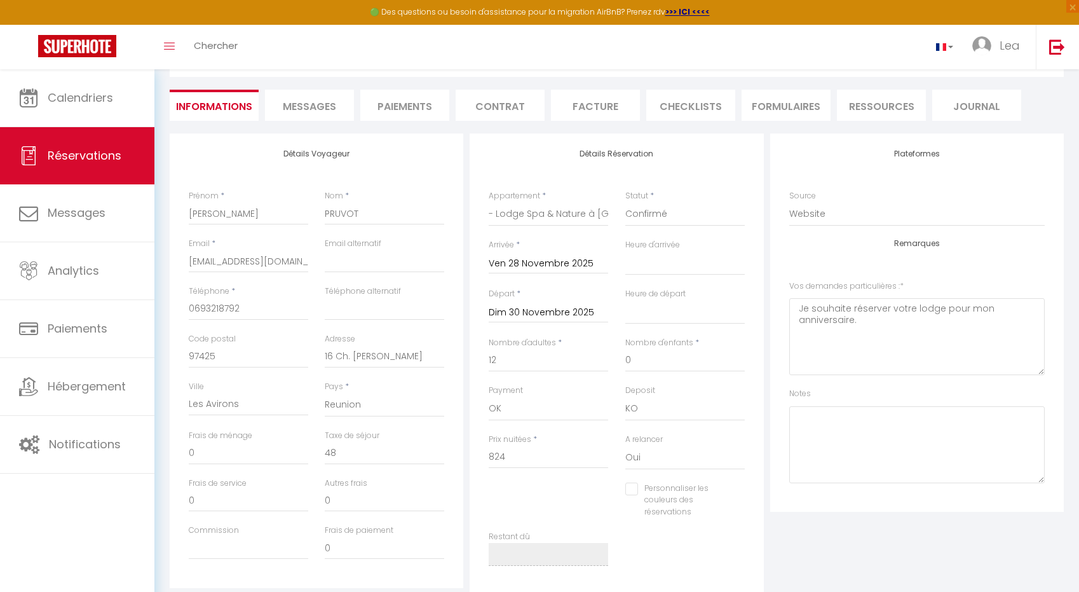
select select
checkbox input "false"
select select
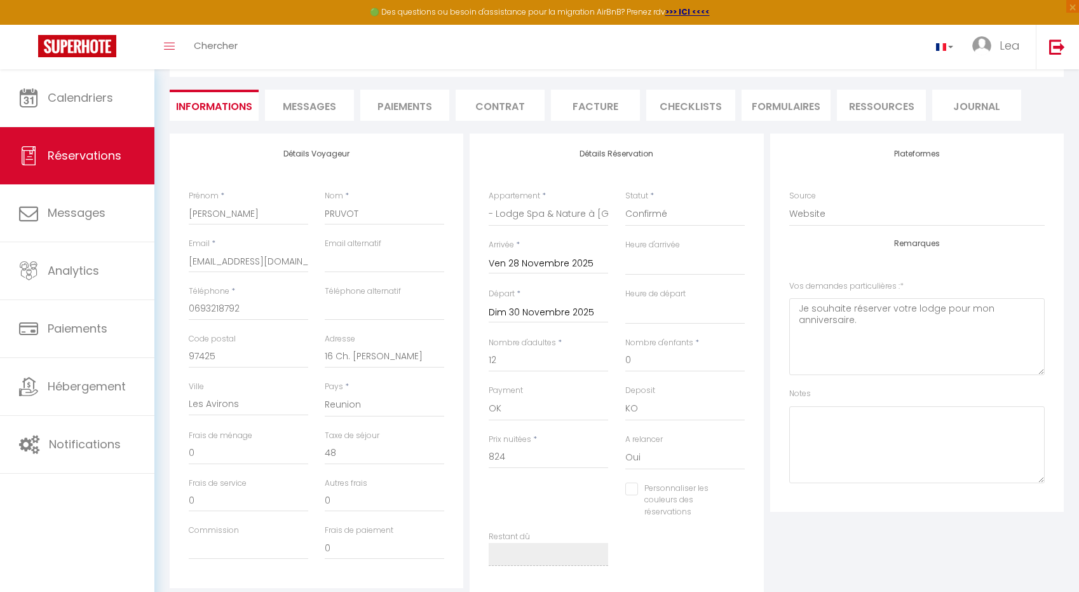
checkbox input "false"
select select
checkbox input "false"
select select
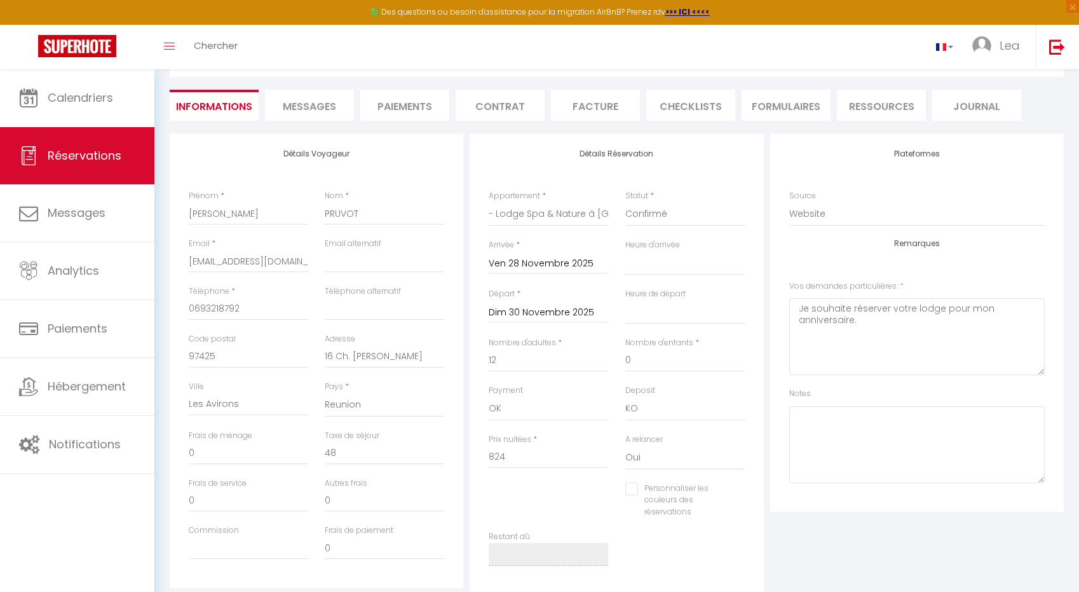
select select
checkbox input "false"
select select
checkbox input "false"
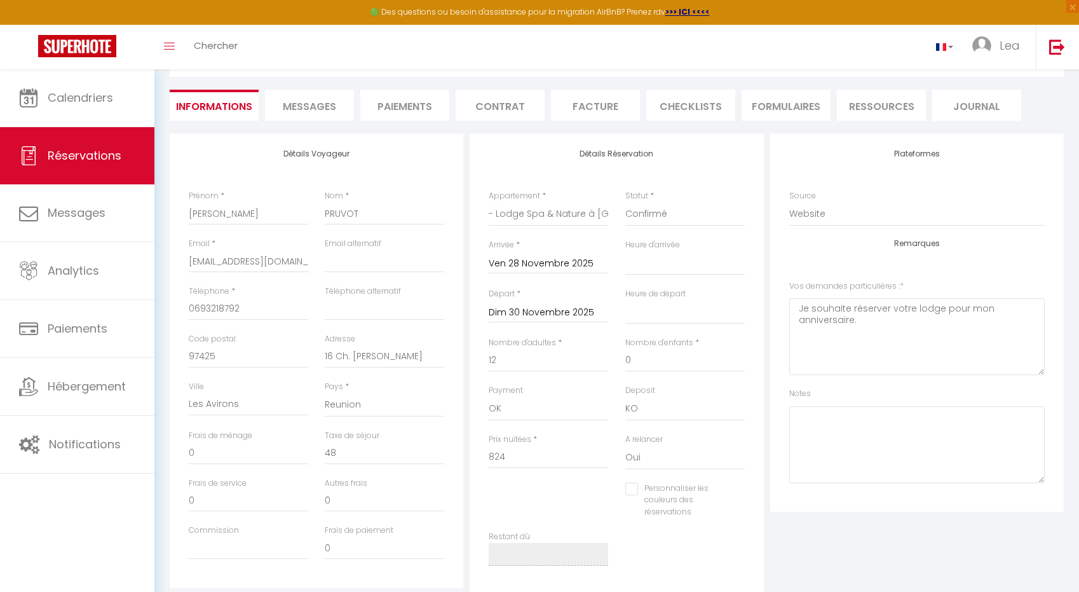
select select
checkbox input "false"
select select
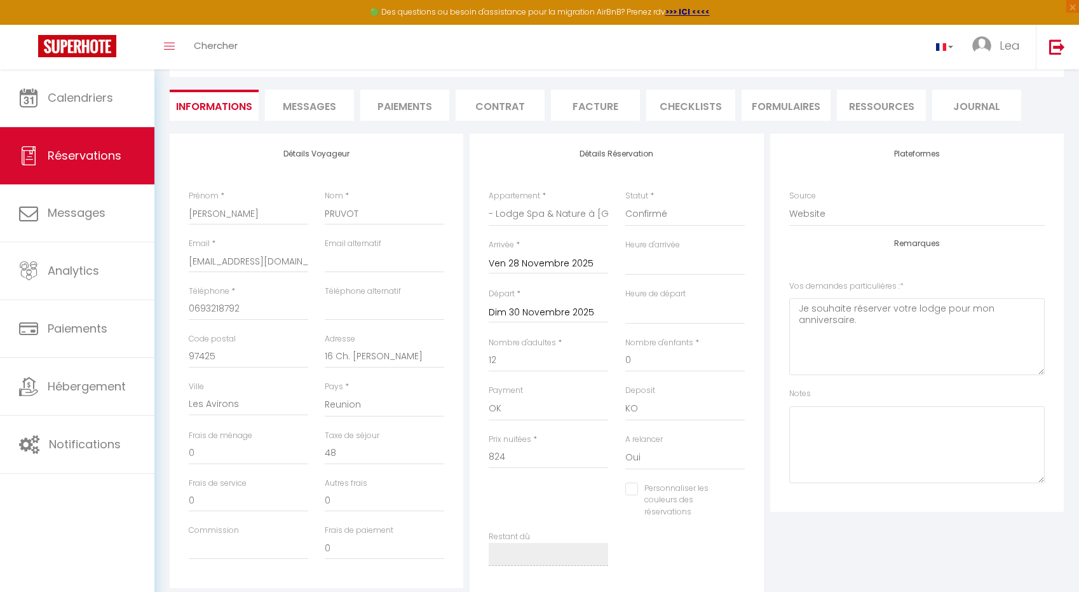
checkbox input "false"
select select
checkbox input "false"
select select
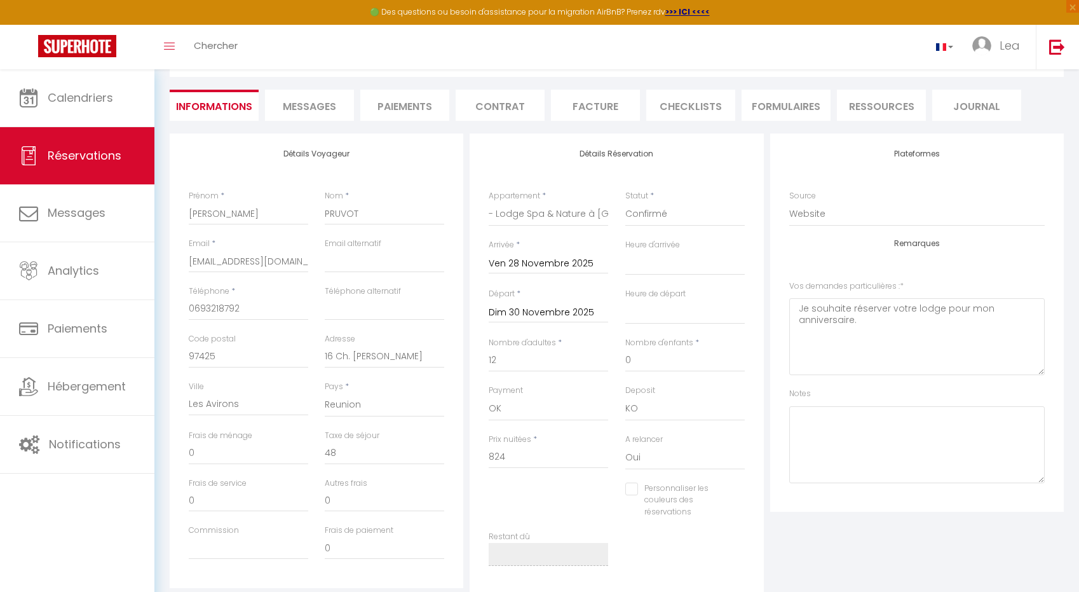
select select
checkbox input "false"
select select
checkbox input "false"
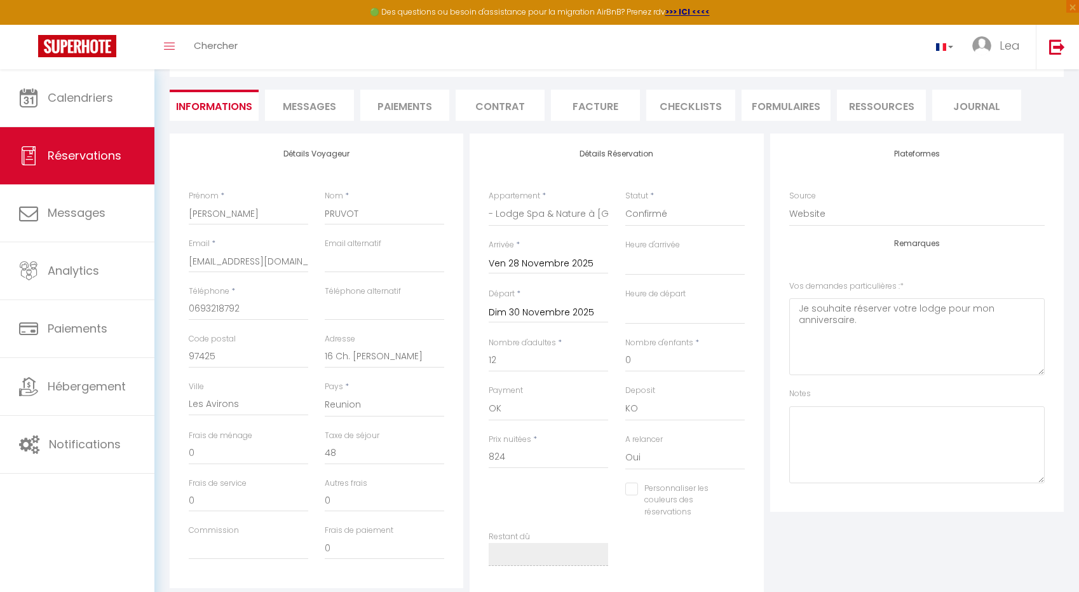
select select
checkbox input "false"
select select
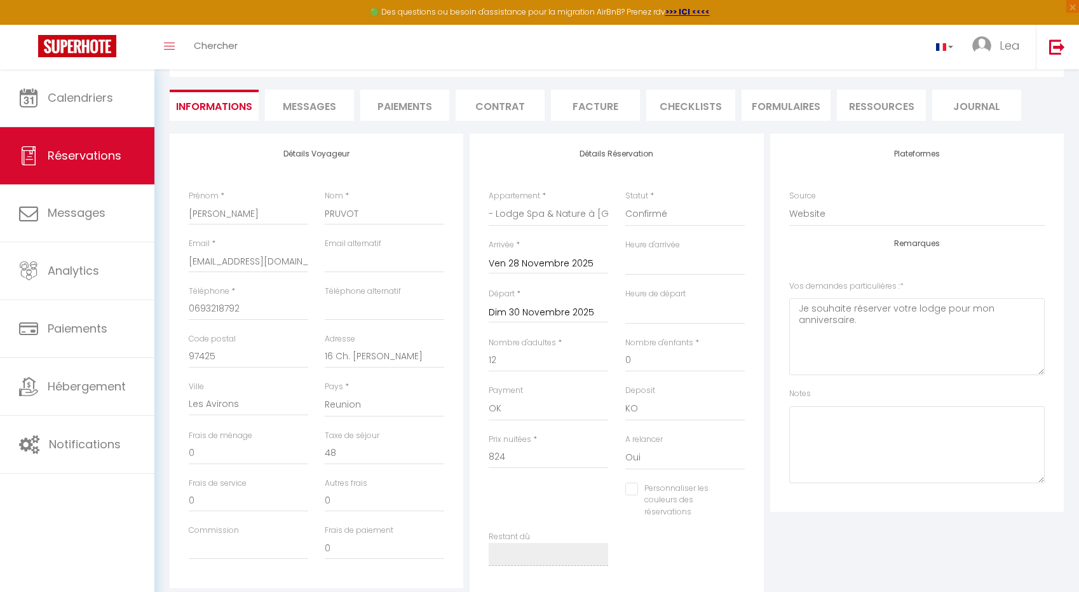
checkbox input "false"
select select
checkbox input "false"
select select
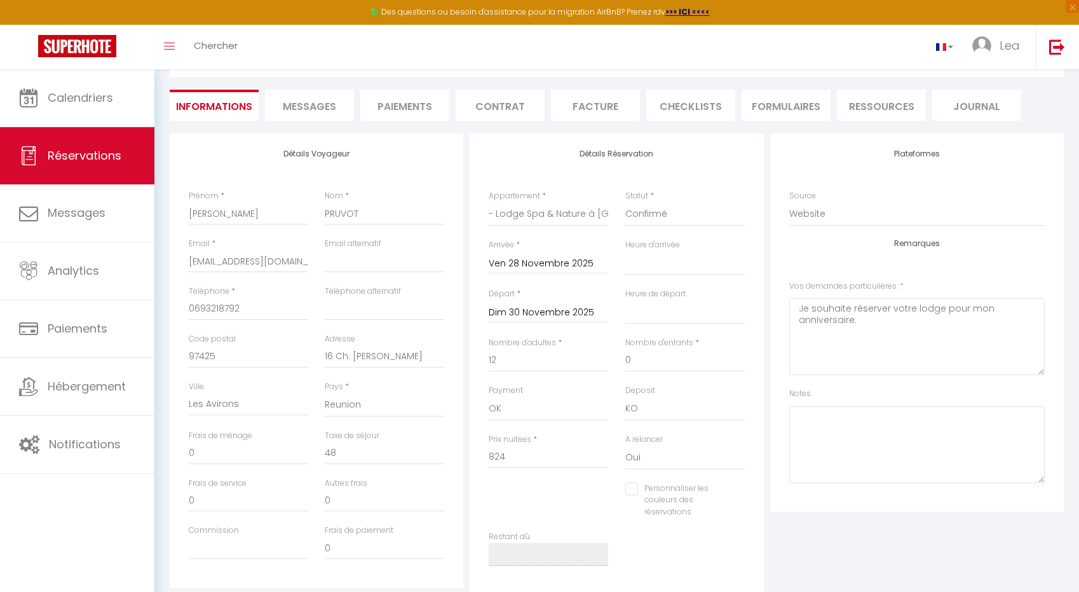
select select
checkbox input "false"
